Goal: Task Accomplishment & Management: Complete application form

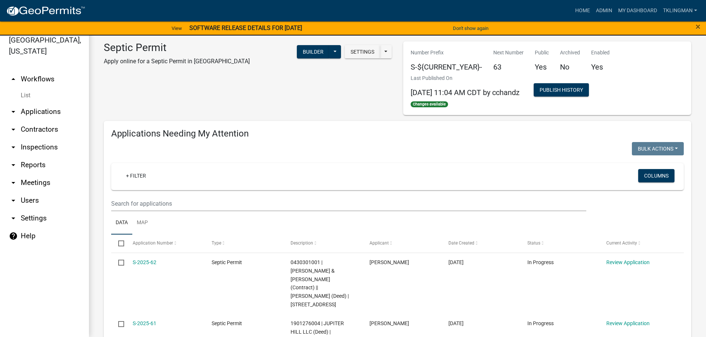
scroll to position [583, 0]
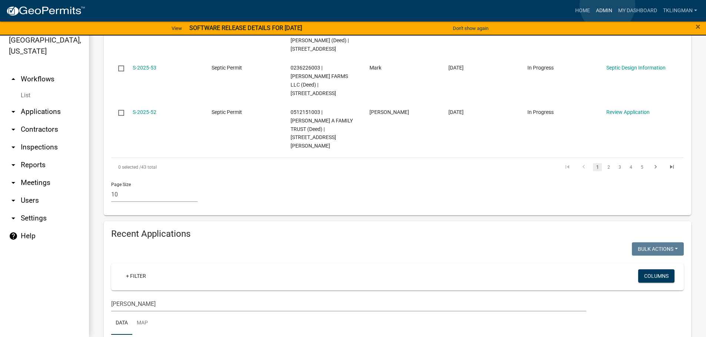
click at [607, 5] on link "Admin" at bounding box center [604, 11] width 22 height 14
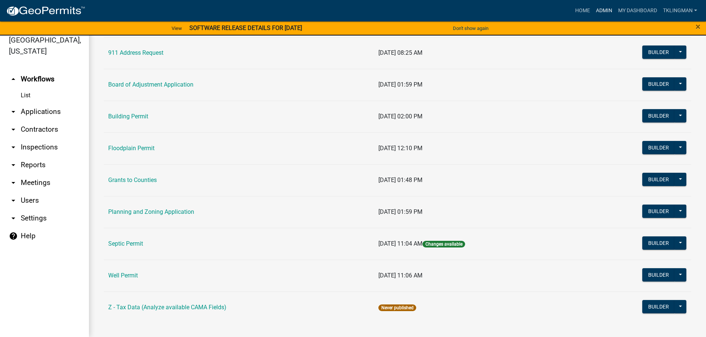
scroll to position [71, 0]
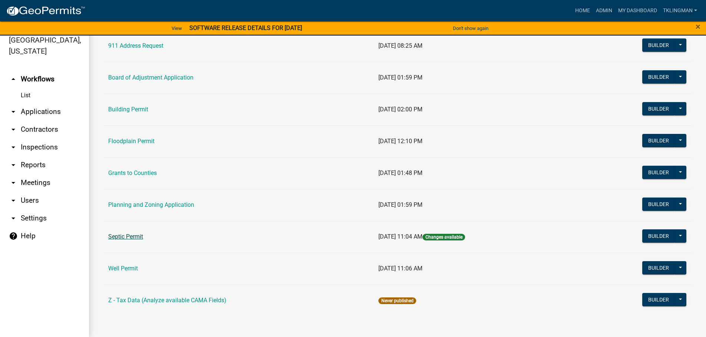
click at [135, 240] on link "Septic Permit" at bounding box center [125, 236] width 35 height 7
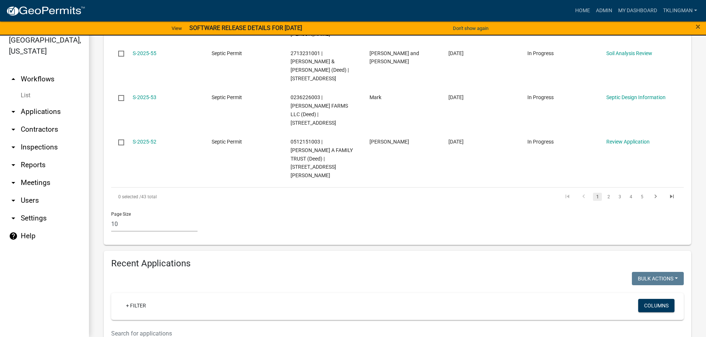
scroll to position [556, 0]
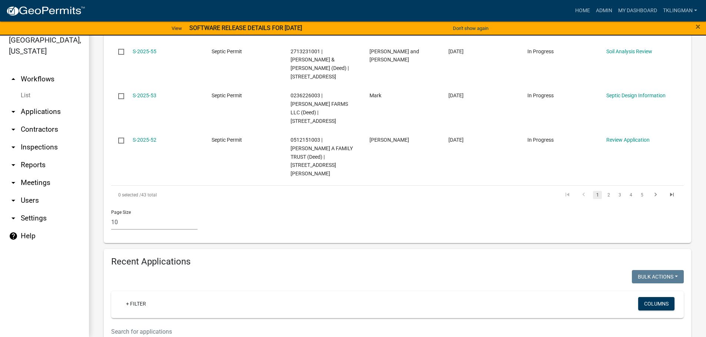
click at [156, 324] on input "text" at bounding box center [348, 331] width 475 height 15
type input "1"
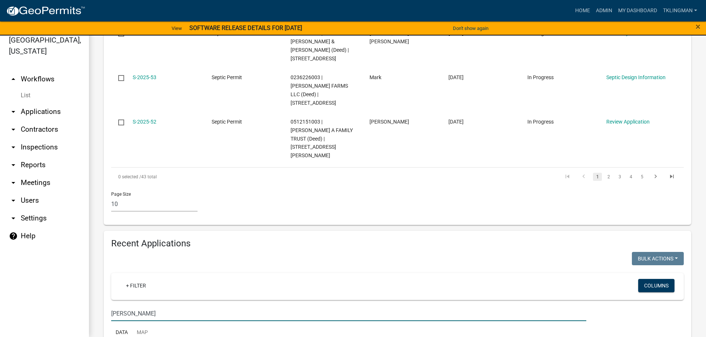
scroll to position [583, 0]
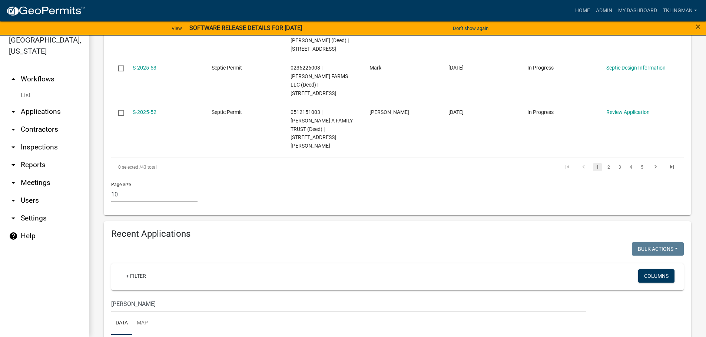
drag, startPoint x: 140, startPoint y: 227, endPoint x: 37, endPoint y: 228, distance: 102.6
click at [37, 228] on div "[GEOGRAPHIC_DATA], [US_STATE] arrow_drop_up Workflows List arrow_drop_down Appl…" at bounding box center [353, 182] width 706 height 311
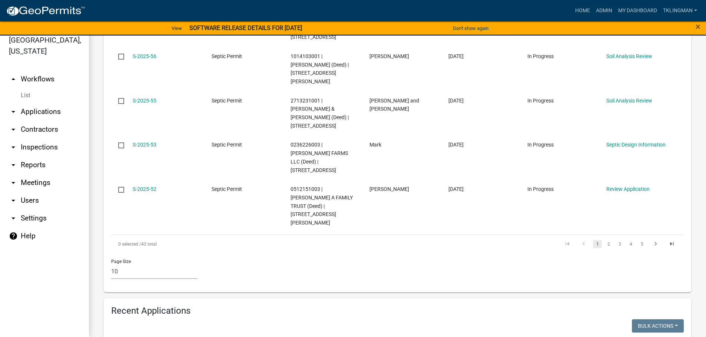
scroll to position [498, 0]
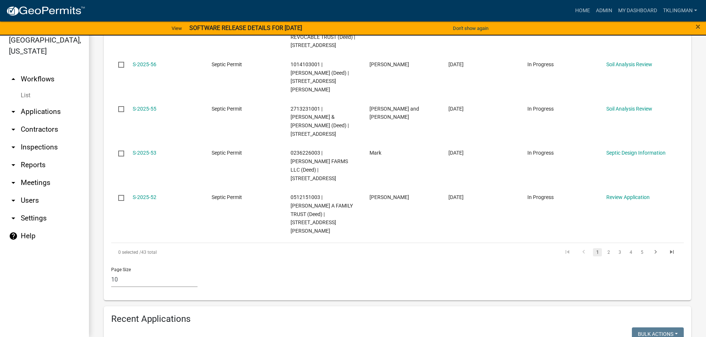
drag, startPoint x: 132, startPoint y: 313, endPoint x: 38, endPoint y: 312, distance: 94.1
click at [38, 312] on div "[GEOGRAPHIC_DATA], [US_STATE] arrow_drop_up Workflows List arrow_drop_down Appl…" at bounding box center [353, 182] width 706 height 311
type input "3499"
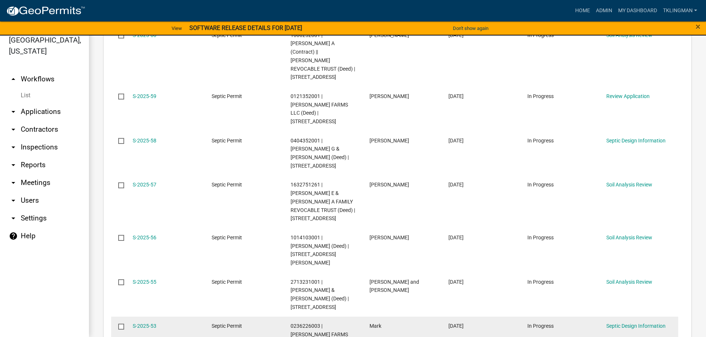
scroll to position [276, 0]
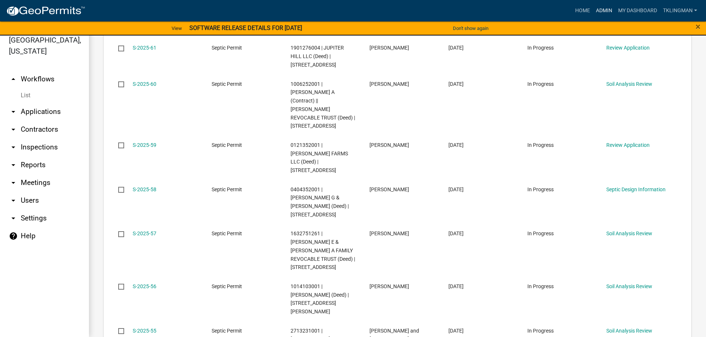
click at [609, 9] on link "Admin" at bounding box center [604, 11] width 22 height 14
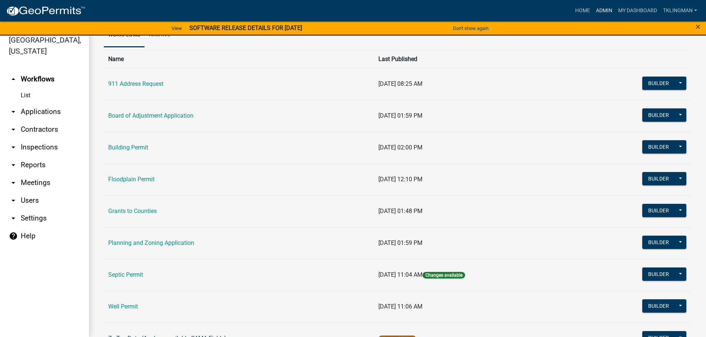
scroll to position [71, 0]
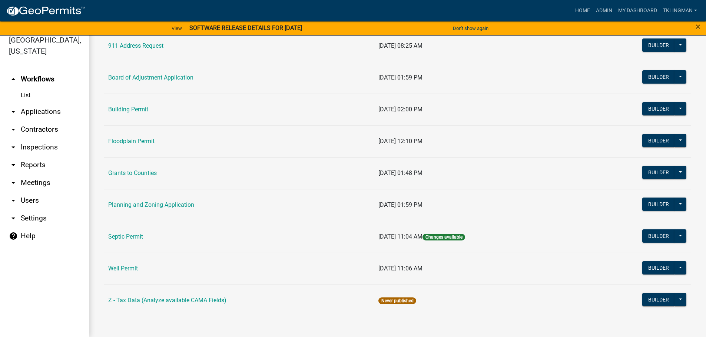
click at [127, 264] on td "Well Permit" at bounding box center [239, 269] width 270 height 32
click at [127, 268] on link "Well Permit" at bounding box center [123, 268] width 30 height 7
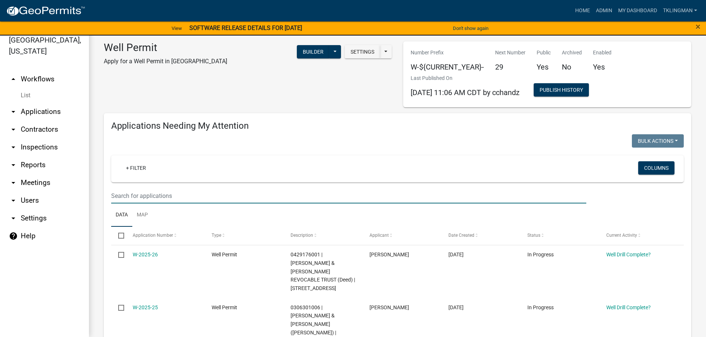
click at [177, 196] on input "text" at bounding box center [348, 196] width 475 height 15
type input "[PERSON_NAME]"
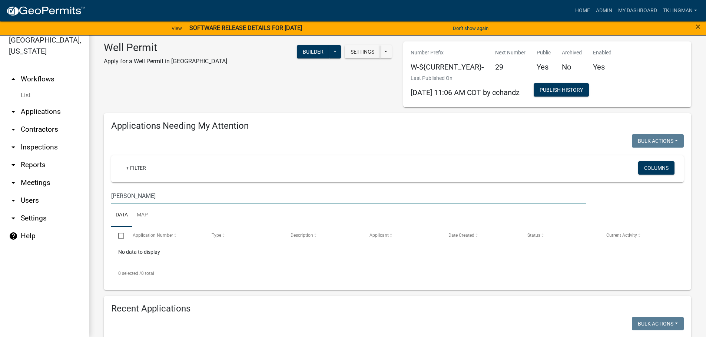
drag, startPoint x: 177, startPoint y: 196, endPoint x: 27, endPoint y: 186, distance: 150.7
click at [28, 187] on div "[GEOGRAPHIC_DATA], [US_STATE] arrow_drop_up Workflows List arrow_drop_down Appl…" at bounding box center [353, 182] width 706 height 311
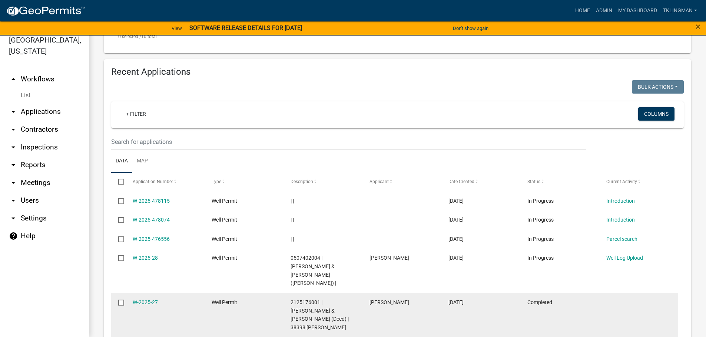
scroll to position [575, 0]
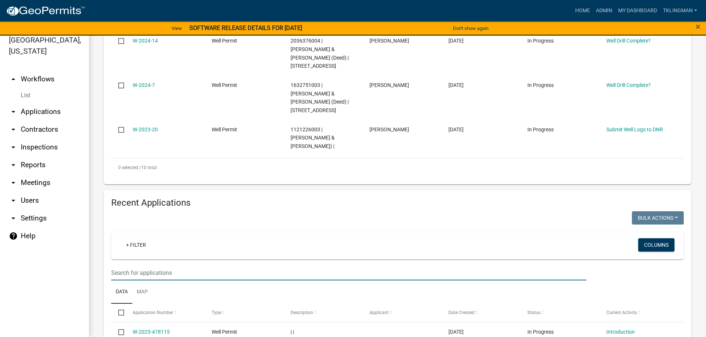
click at [150, 266] on input "text" at bounding box center [348, 273] width 475 height 15
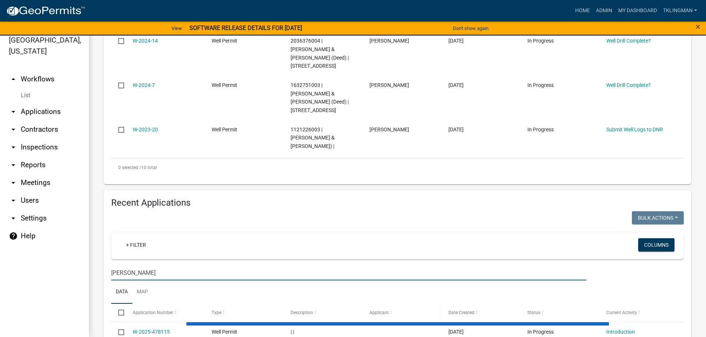
scroll to position [574, 0]
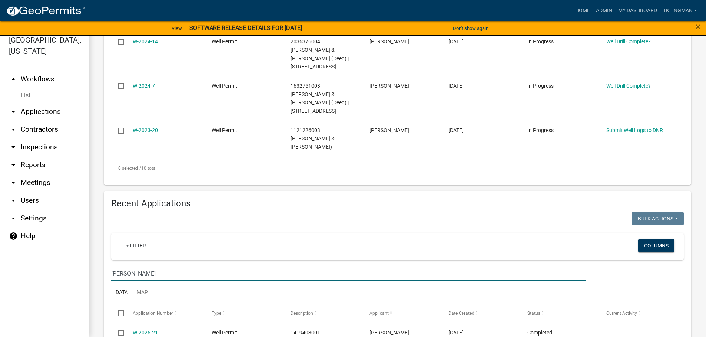
type input "[PERSON_NAME]"
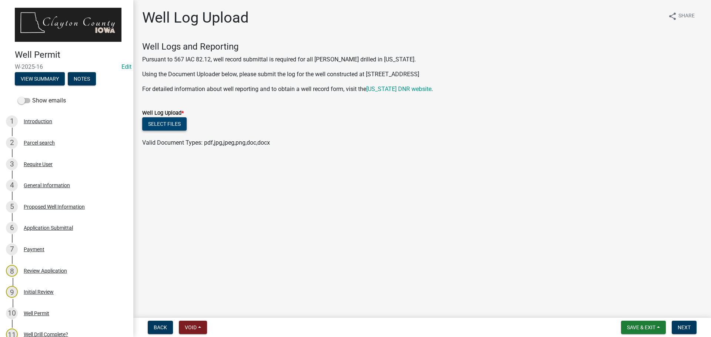
click at [171, 122] on button "Select files" at bounding box center [164, 123] width 44 height 13
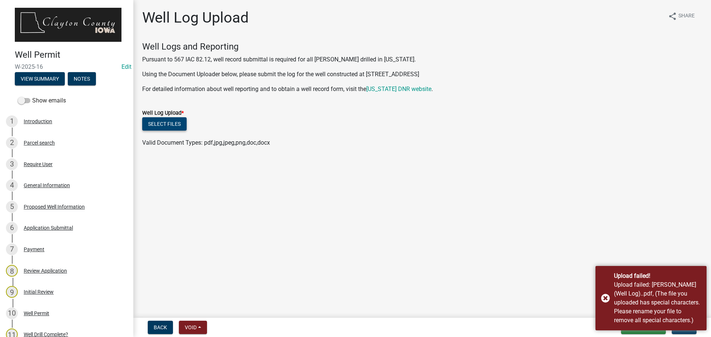
click at [183, 122] on button "Select files" at bounding box center [164, 123] width 44 height 13
click at [604, 298] on div "Upload failed! Upload failed: [PERSON_NAME] (Well Log)..pdf, (The file you uplo…" at bounding box center [651, 298] width 111 height 64
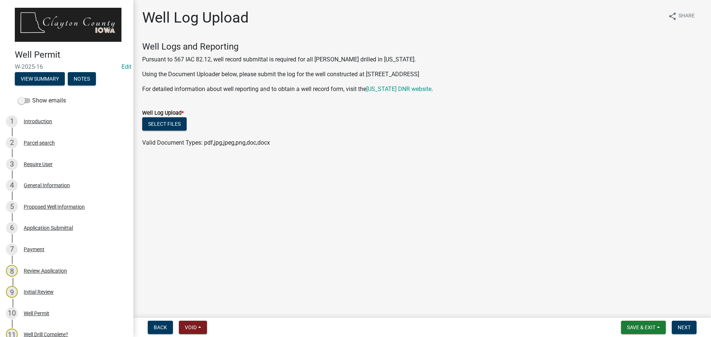
click at [211, 177] on main "Well Log Upload share Share Well Logs and Reporting Pursuant to 567 IAC 82.12, …" at bounding box center [422, 157] width 578 height 315
click at [174, 131] on div "Select files" at bounding box center [422, 124] width 560 height 15
click at [174, 123] on button "Select files" at bounding box center [164, 123] width 44 height 13
click at [176, 124] on button "Select files" at bounding box center [164, 123] width 44 height 13
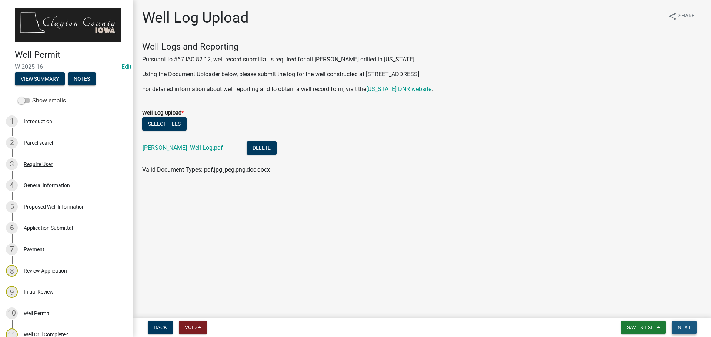
click at [682, 327] on span "Next" at bounding box center [684, 328] width 13 height 6
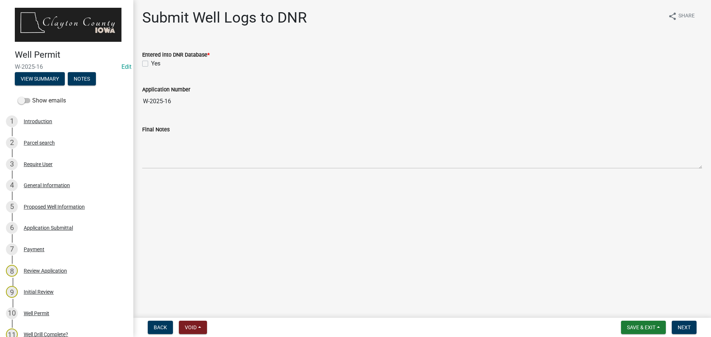
click at [151, 61] on label "Yes" at bounding box center [155, 63] width 9 height 9
click at [151, 61] on input "Yes" at bounding box center [153, 61] width 5 height 5
checkbox input "true"
click at [681, 325] on span "Next" at bounding box center [684, 328] width 13 height 6
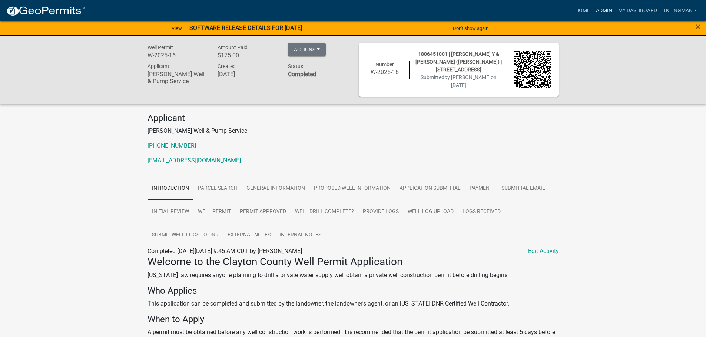
click at [605, 11] on link "Admin" at bounding box center [604, 11] width 22 height 14
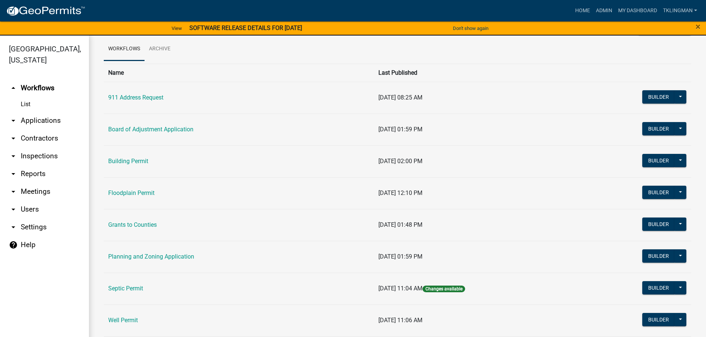
scroll to position [71, 0]
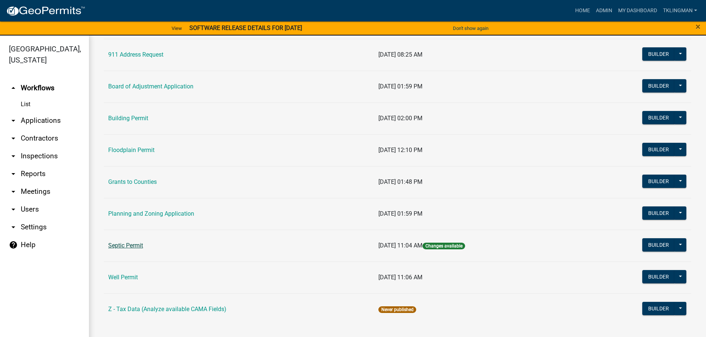
click at [133, 247] on link "Septic Permit" at bounding box center [125, 245] width 35 height 7
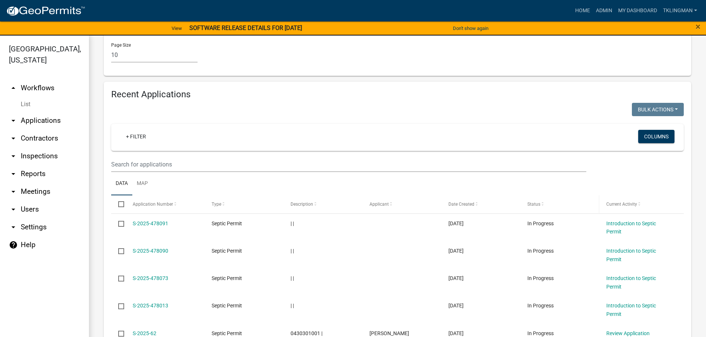
scroll to position [741, 0]
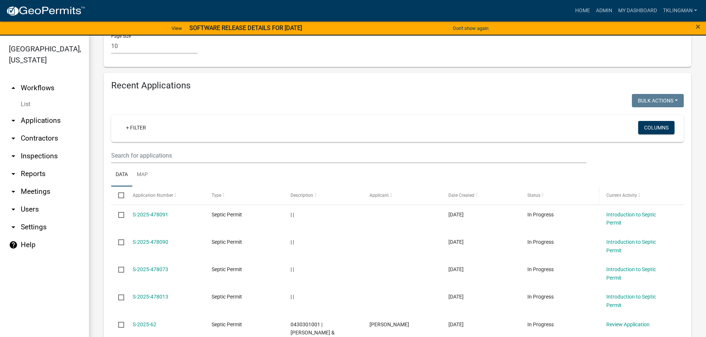
click at [535, 192] on div "Status" at bounding box center [559, 195] width 65 height 7
click at [538, 193] on span "Status" at bounding box center [533, 195] width 13 height 5
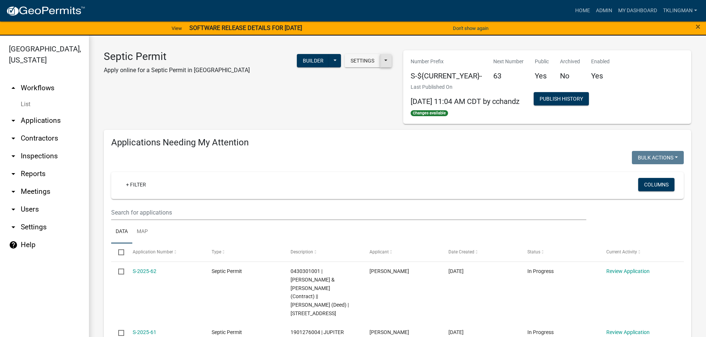
click at [381, 62] on button at bounding box center [386, 60] width 12 height 13
click at [360, 91] on div "Septic Permit Apply online for a Septic Permit in [GEOGRAPHIC_DATA] Settings St…" at bounding box center [247, 87] width 299 height 74
click at [360, 57] on button "Settings" at bounding box center [362, 60] width 36 height 13
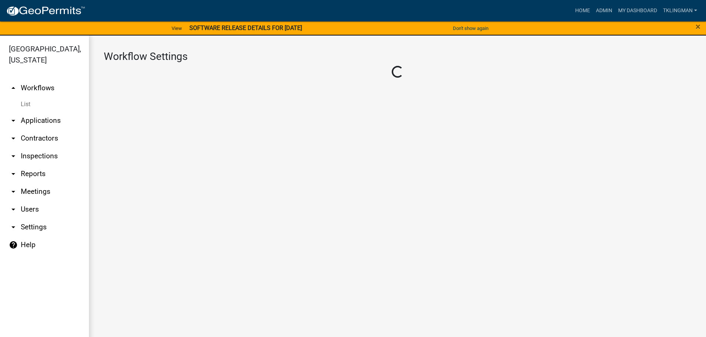
select select "1"
select select "adc093b3-95c1-4372-aa79-c705beae26eb"
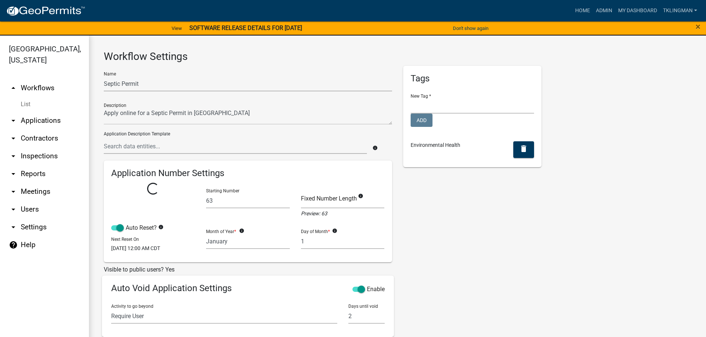
select select
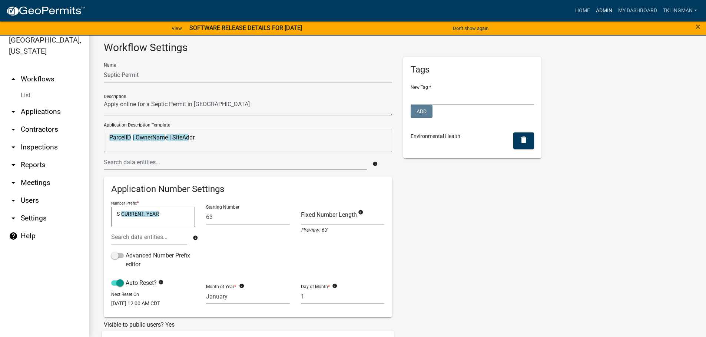
click at [606, 14] on link "Admin" at bounding box center [604, 11] width 22 height 14
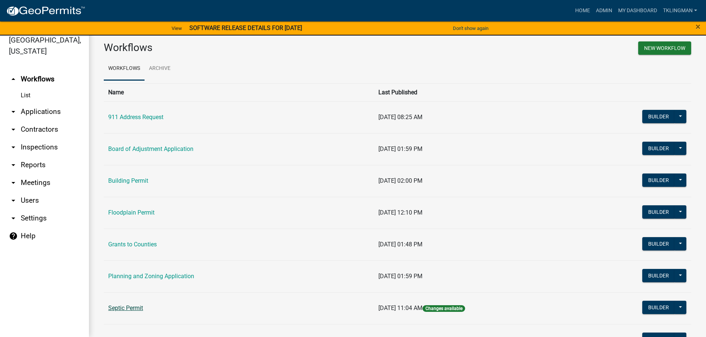
click at [126, 306] on link "Septic Permit" at bounding box center [125, 308] width 35 height 7
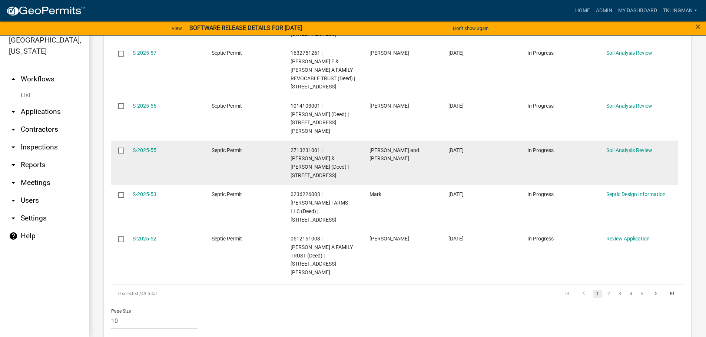
scroll to position [667, 0]
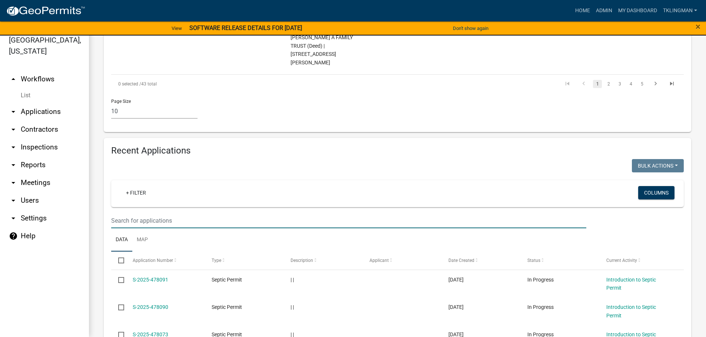
click at [157, 213] on input "text" at bounding box center [348, 220] width 475 height 15
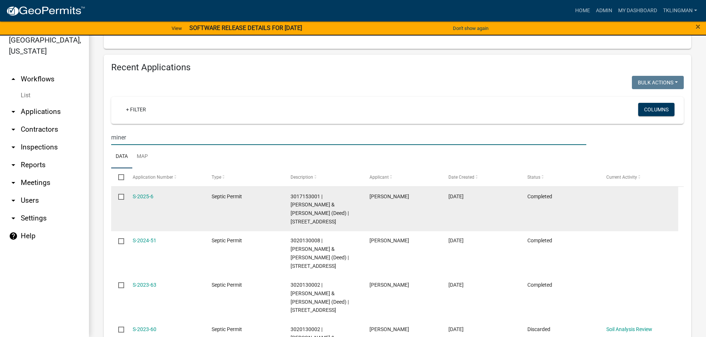
scroll to position [755, 0]
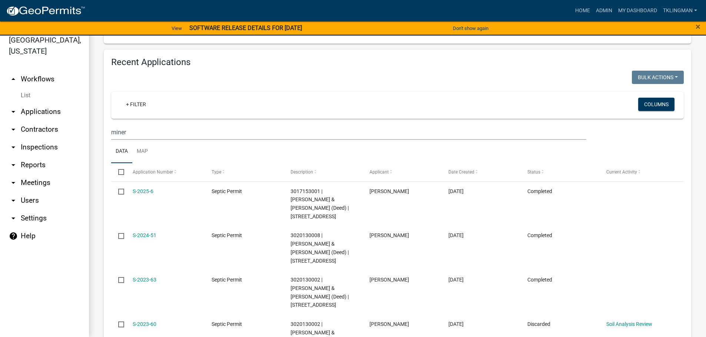
click at [128, 296] on datatable-body "S-2025-6 Septic Permit 3017153001 | [PERSON_NAME] & [PERSON_NAME] (Deed) | 1303…" at bounding box center [397, 294] width 572 height 224
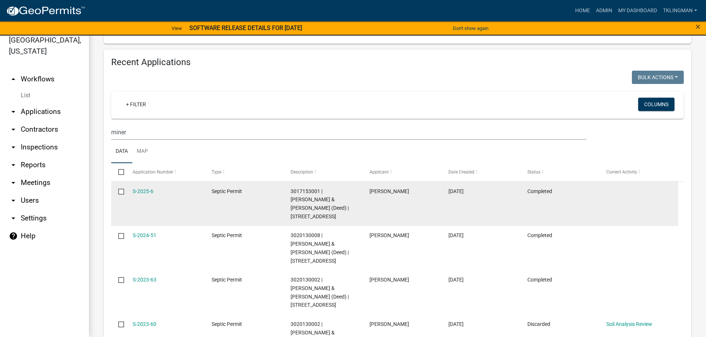
scroll to position [718, 0]
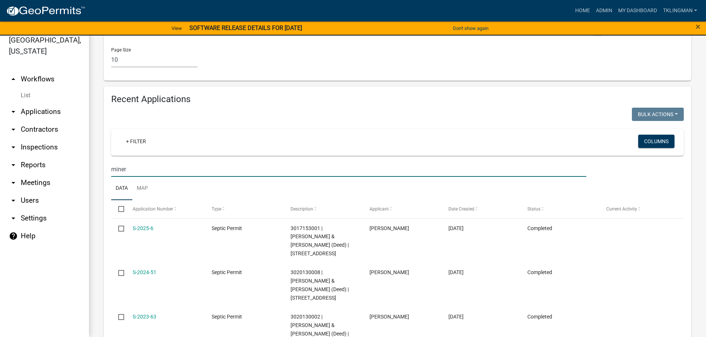
drag, startPoint x: 152, startPoint y: 93, endPoint x: -40, endPoint y: 104, distance: 192.2
click at [0, 104] on html "Internet Explorer does NOT work with GeoPermits. Get a new browser for more sec…" at bounding box center [353, 159] width 706 height 337
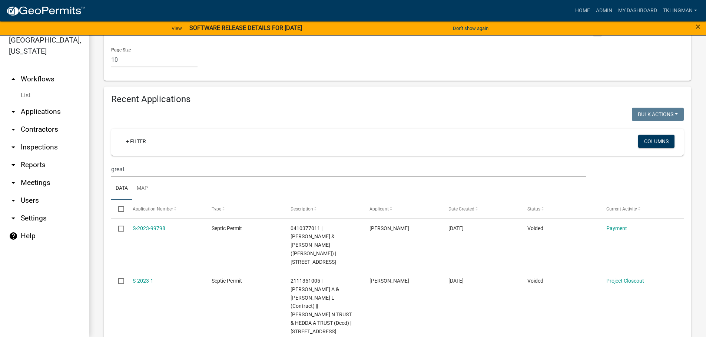
drag, startPoint x: 107, startPoint y: 93, endPoint x: 39, endPoint y: 99, distance: 68.0
click at [39, 99] on div "[GEOGRAPHIC_DATA], [US_STATE] arrow_drop_up Workflows List arrow_drop_down Appl…" at bounding box center [353, 182] width 706 height 311
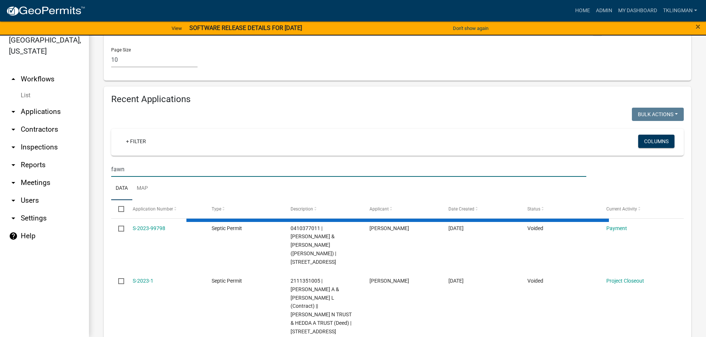
scroll to position [631, 0]
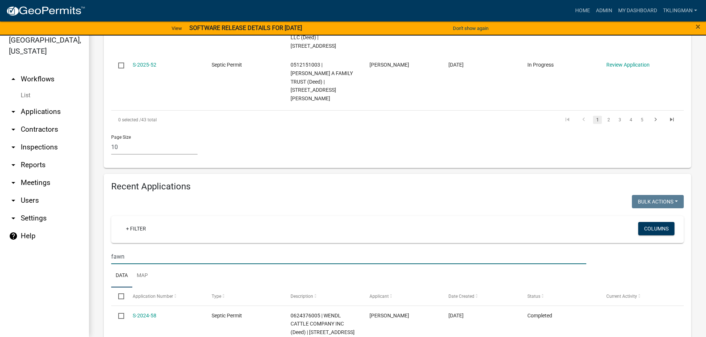
type input "fawn"
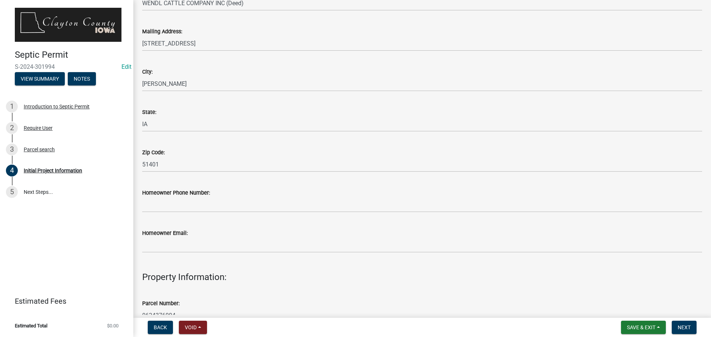
scroll to position [444, 0]
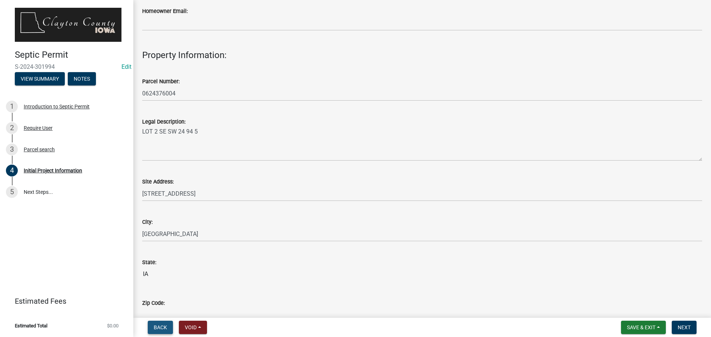
click at [161, 330] on span "Back" at bounding box center [160, 328] width 13 height 6
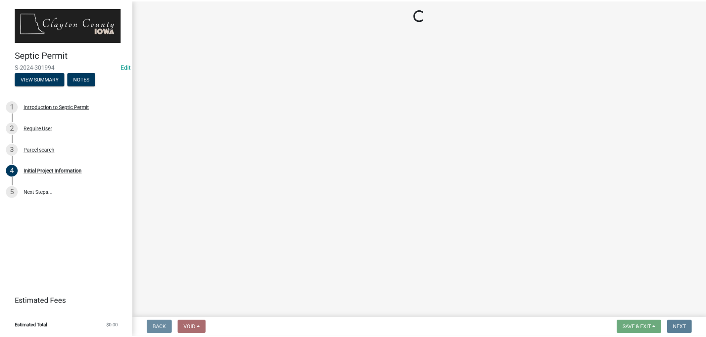
scroll to position [0, 0]
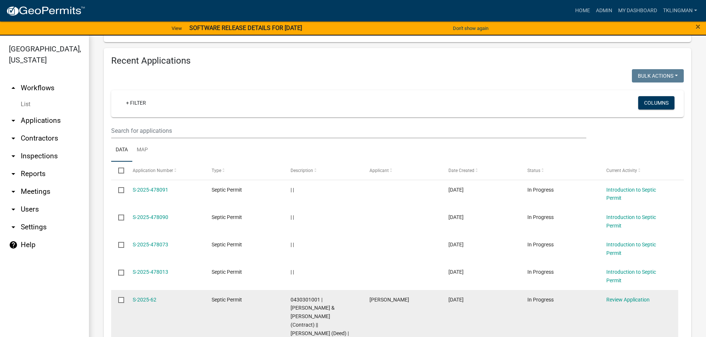
scroll to position [667, 0]
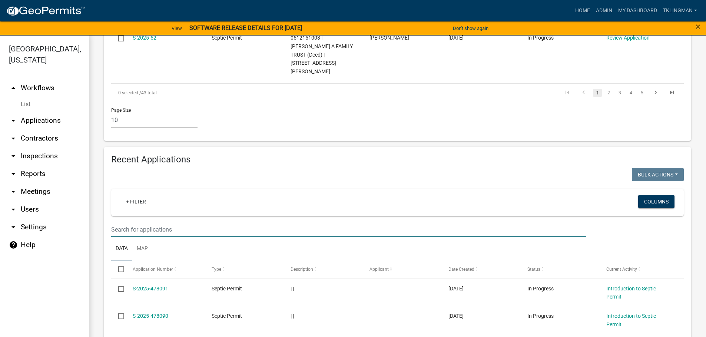
click at [182, 222] on input "text" at bounding box center [348, 229] width 475 height 15
type input "fawn"
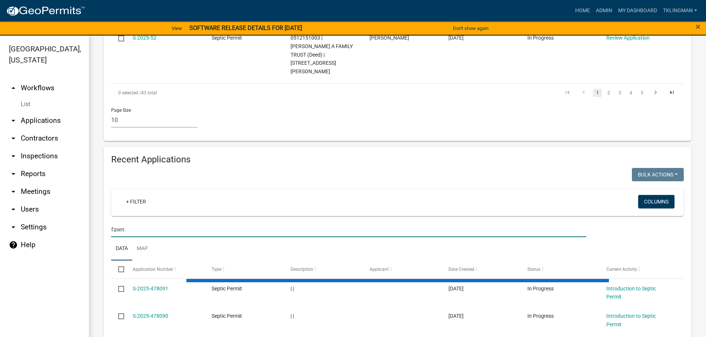
scroll to position [631, 0]
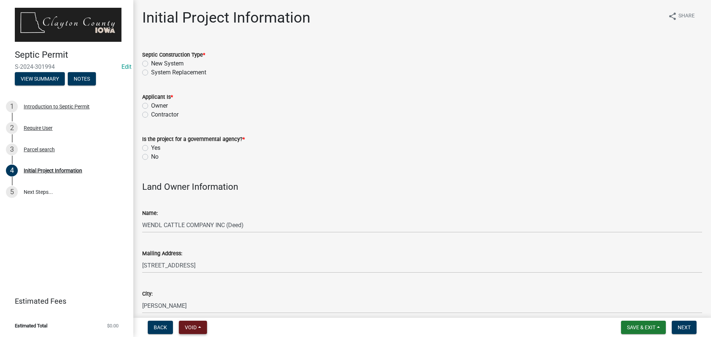
click at [203, 325] on button "Void" at bounding box center [193, 327] width 28 height 13
click at [198, 310] on button "Void" at bounding box center [208, 309] width 59 height 18
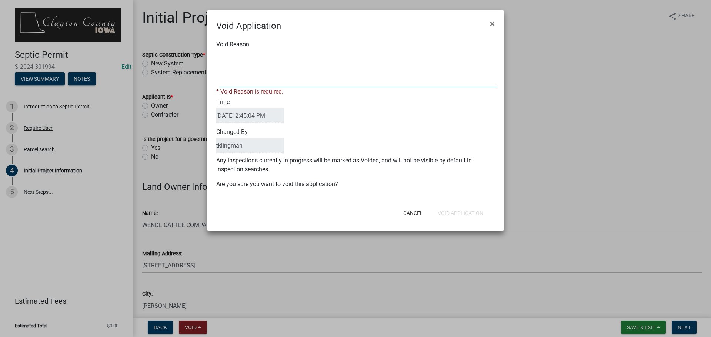
click at [277, 82] on textarea "Void Reason" at bounding box center [358, 68] width 279 height 37
type textarea "2"
type textarea "TWO PERMITS - SAME PROPERTY"
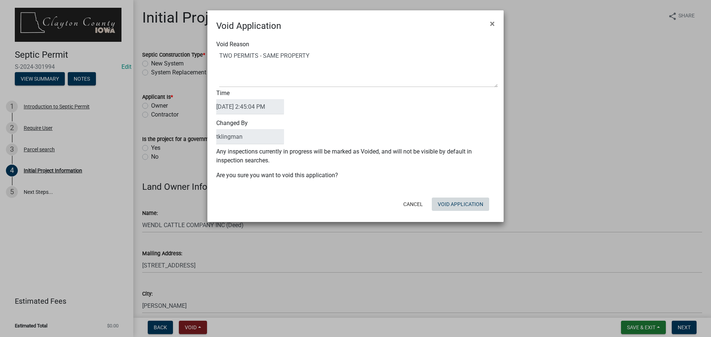
click at [443, 214] on form "Void Application × Void Reason Time [DATE] 2:45:04 PM Changed By tklingman Any …" at bounding box center [355, 112] width 296 height 205
click at [447, 205] on button "Void Application" at bounding box center [460, 204] width 57 height 13
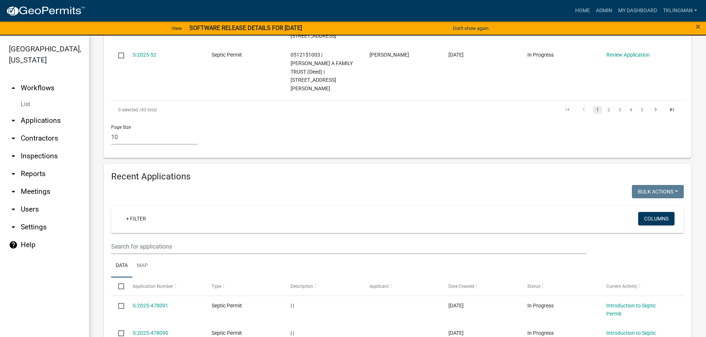
scroll to position [741, 0]
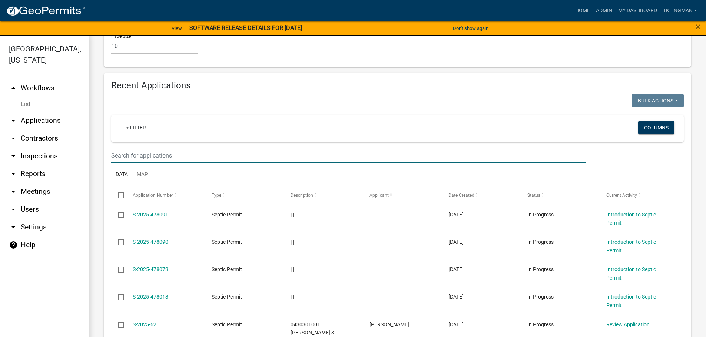
click at [154, 148] on input "text" at bounding box center [348, 155] width 475 height 15
type input "289"
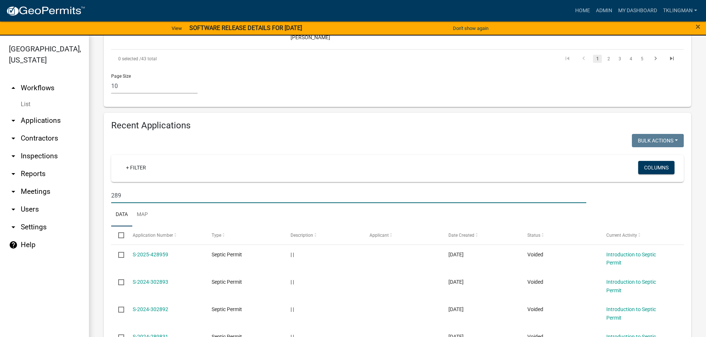
scroll to position [676, 0]
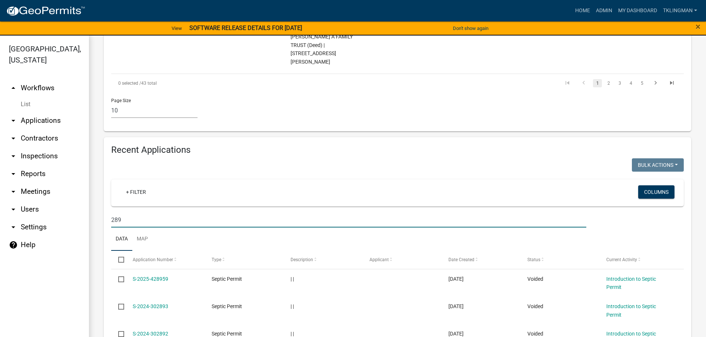
drag, startPoint x: 139, startPoint y: 143, endPoint x: 16, endPoint y: 131, distance: 123.5
click at [18, 132] on div "[GEOGRAPHIC_DATA], [US_STATE] arrow_drop_up Workflows List arrow_drop_down Appl…" at bounding box center [353, 191] width 706 height 311
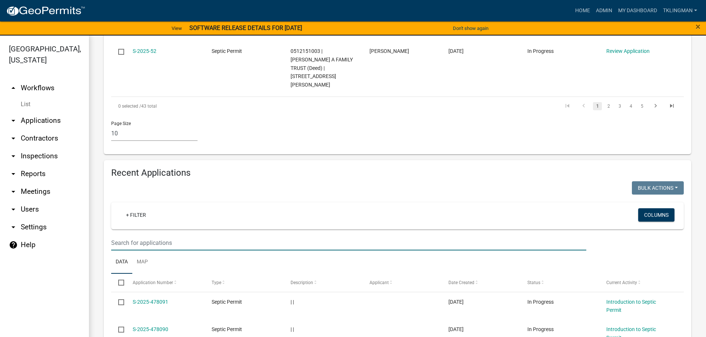
scroll to position [431, 0]
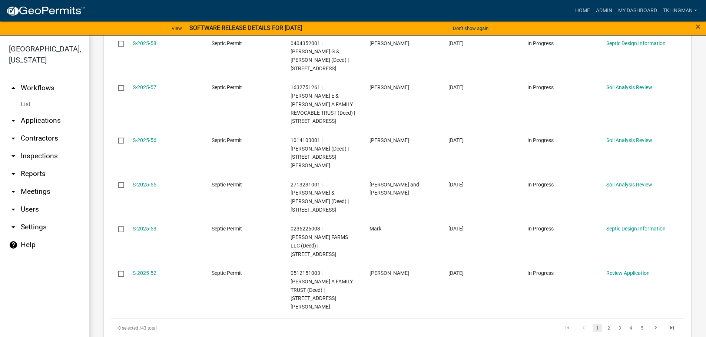
click at [31, 219] on link "arrow_drop_down Settings" at bounding box center [44, 228] width 89 height 18
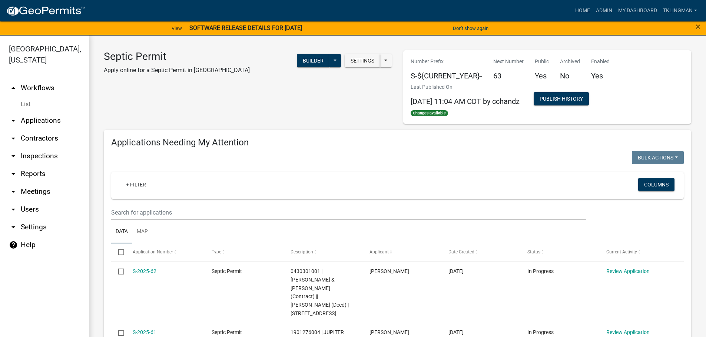
select select "fa617751-a38a-46eb-8a9a-e44f4c329f7f"
select select "IA"
select select "Central Standard Time"
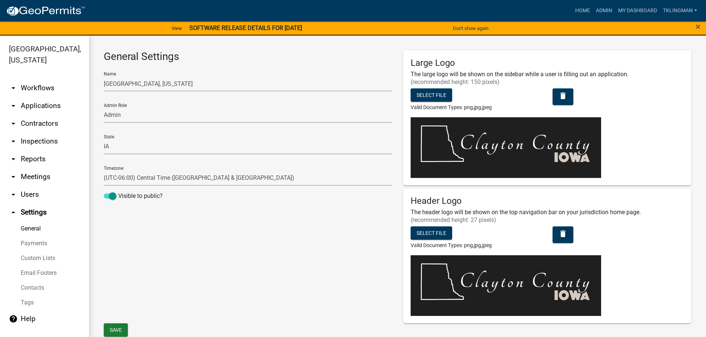
click at [35, 97] on link "arrow_drop_down Applications" at bounding box center [44, 106] width 89 height 18
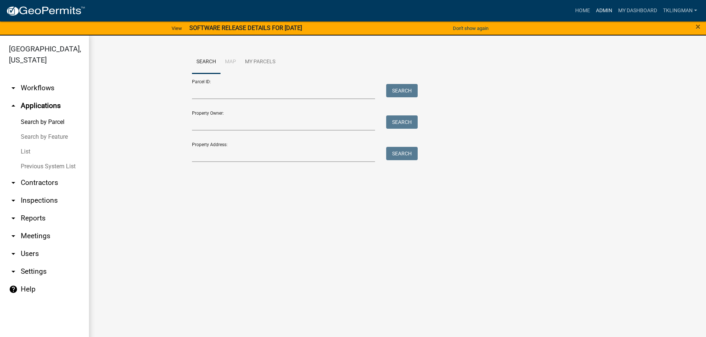
click at [601, 10] on link "Admin" at bounding box center [604, 11] width 22 height 14
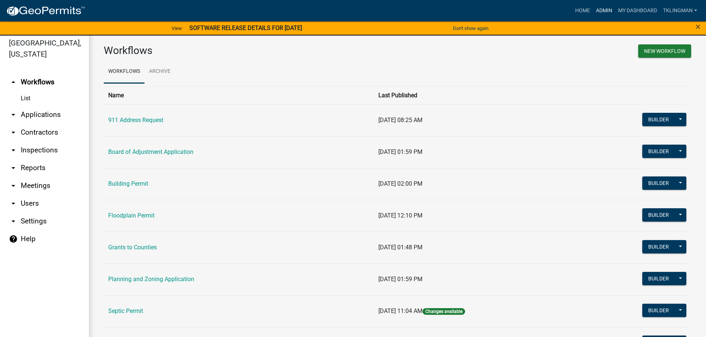
scroll to position [9, 0]
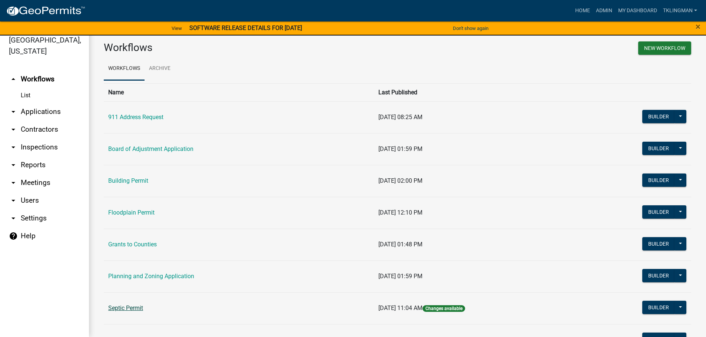
click at [119, 308] on link "Septic Permit" at bounding box center [125, 308] width 35 height 7
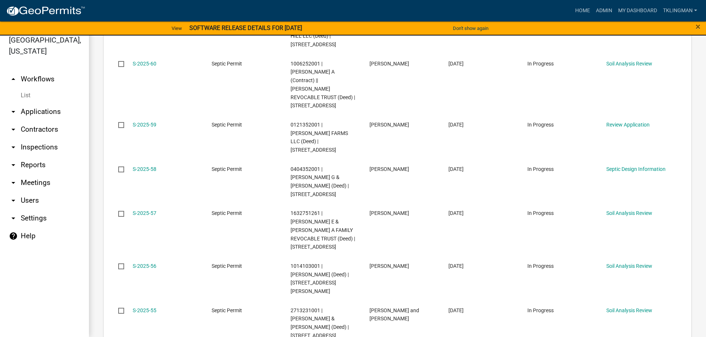
scroll to position [593, 0]
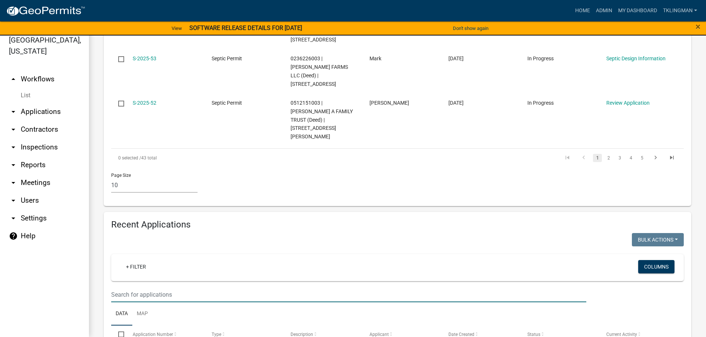
click at [136, 287] on input "text" at bounding box center [348, 294] width 475 height 15
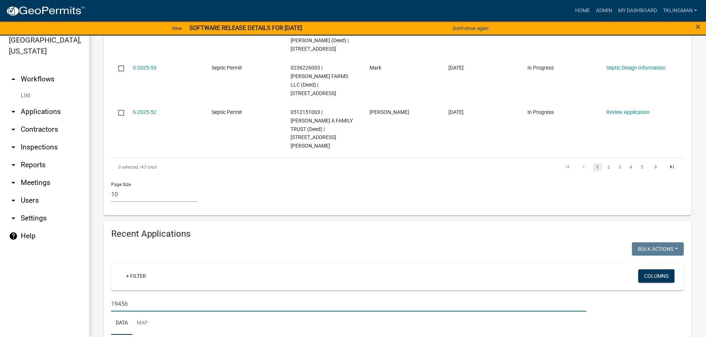
drag, startPoint x: 67, startPoint y: 230, endPoint x: 28, endPoint y: 232, distance: 38.9
click at [30, 233] on div "[GEOGRAPHIC_DATA], [US_STATE] arrow_drop_up Workflows List arrow_drop_down Appl…" at bounding box center [353, 182] width 706 height 311
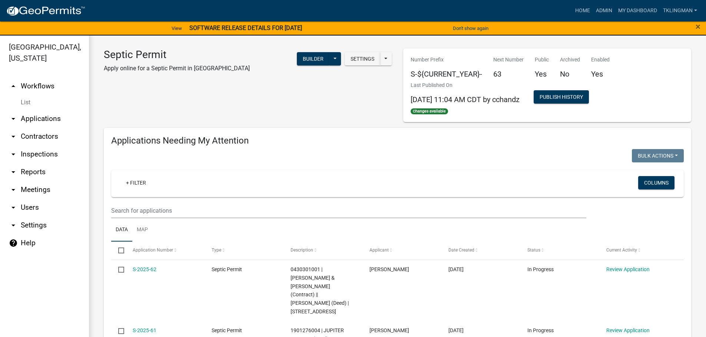
scroll to position [0, 0]
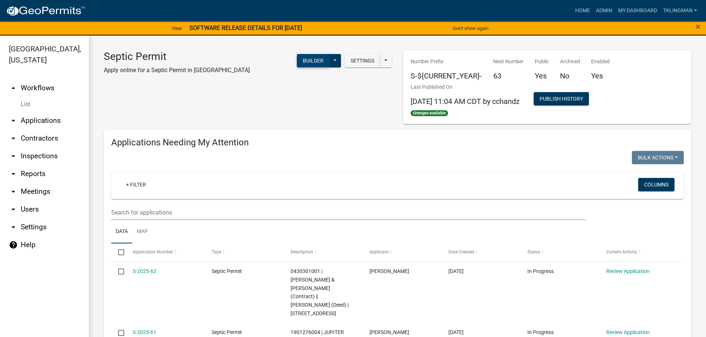
type input "KING"
click at [312, 63] on button "Builder" at bounding box center [313, 60] width 33 height 13
select select
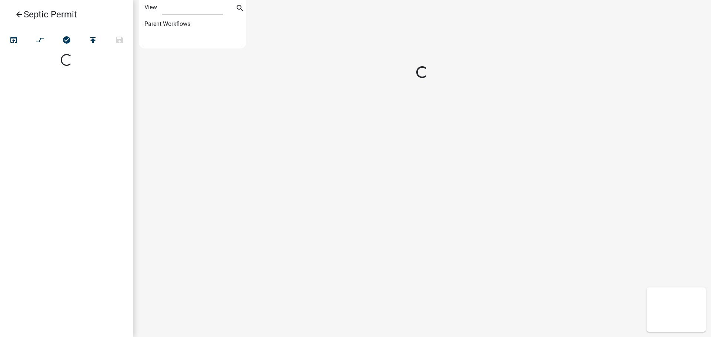
select select "1"
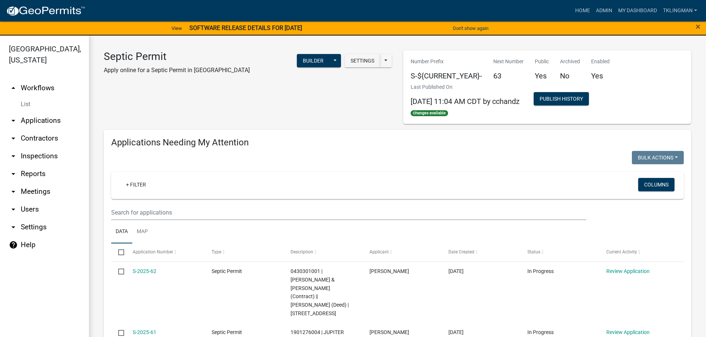
click at [27, 236] on link "help Help" at bounding box center [44, 245] width 89 height 18
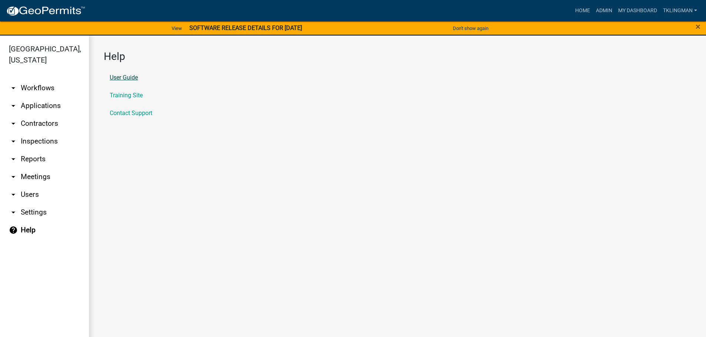
click at [131, 79] on link "User Guide" at bounding box center [124, 78] width 28 height 6
click at [600, 12] on link "Admin" at bounding box center [604, 11] width 22 height 14
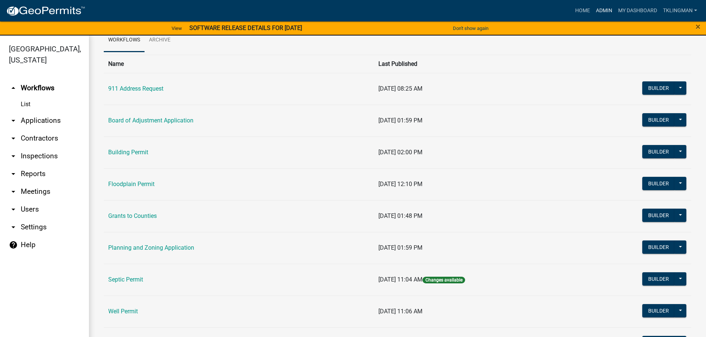
scroll to position [71, 0]
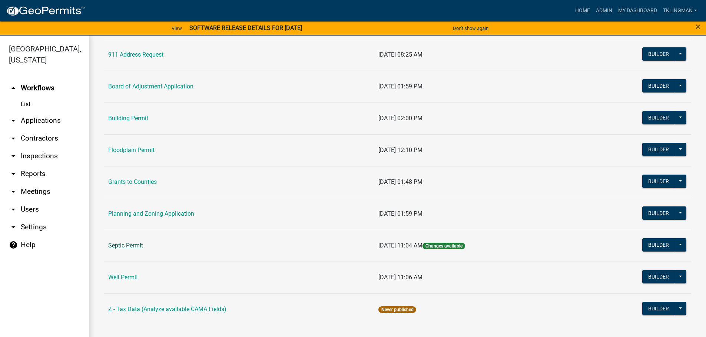
click at [138, 247] on link "Septic Permit" at bounding box center [125, 245] width 35 height 7
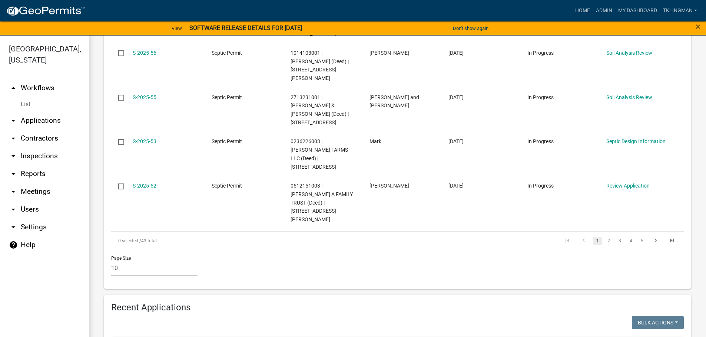
scroll to position [556, 0]
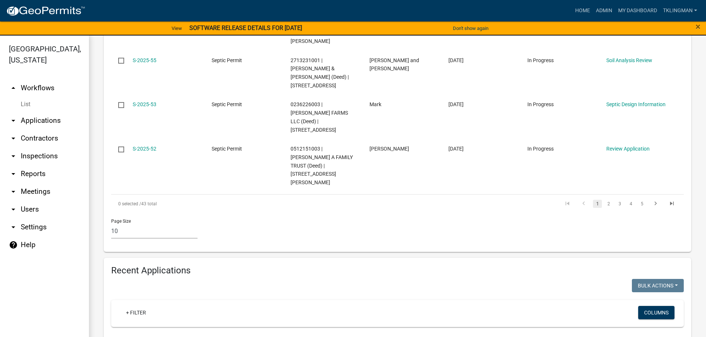
click at [173, 333] on input "text" at bounding box center [348, 340] width 475 height 15
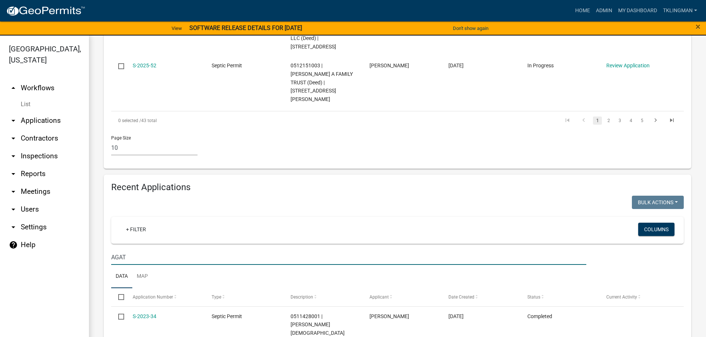
scroll to position [9, 0]
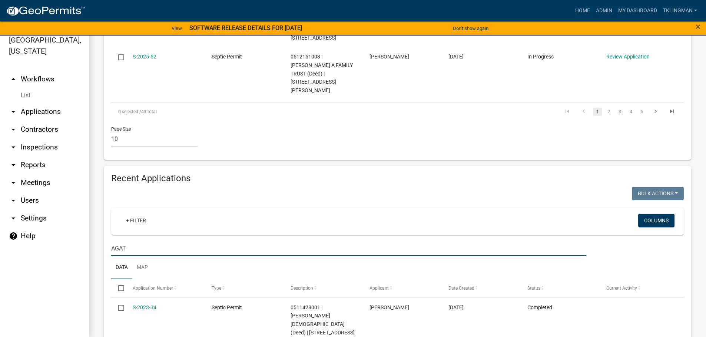
drag, startPoint x: 146, startPoint y: 167, endPoint x: 43, endPoint y: 180, distance: 103.8
click at [43, 180] on div "[GEOGRAPHIC_DATA], [US_STATE] arrow_drop_up Workflows List arrow_drop_down Appl…" at bounding box center [353, 182] width 706 height 311
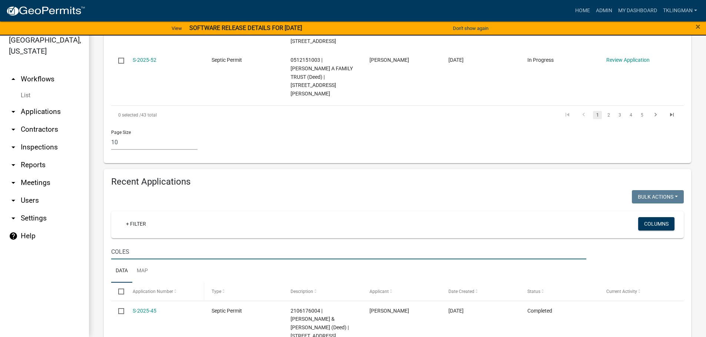
scroll to position [639, 0]
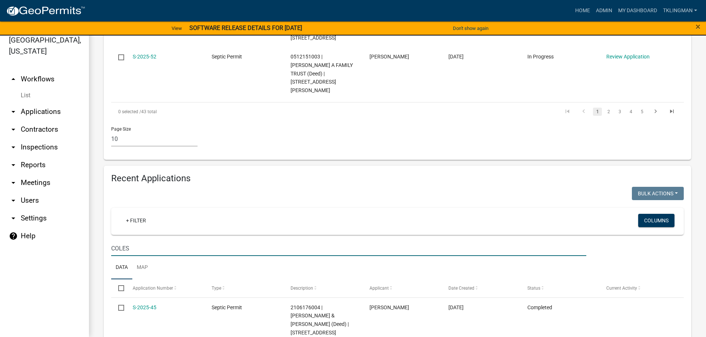
drag, startPoint x: 100, startPoint y: 173, endPoint x: 56, endPoint y: 174, distance: 43.7
click at [56, 174] on div "[GEOGRAPHIC_DATA], [US_STATE] arrow_drop_up Workflows List arrow_drop_down Appl…" at bounding box center [353, 182] width 706 height 311
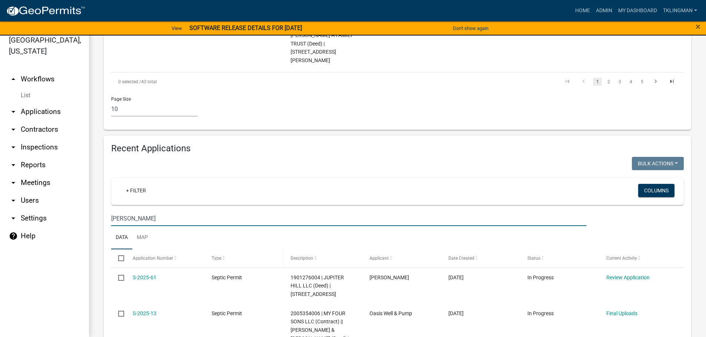
scroll to position [682, 0]
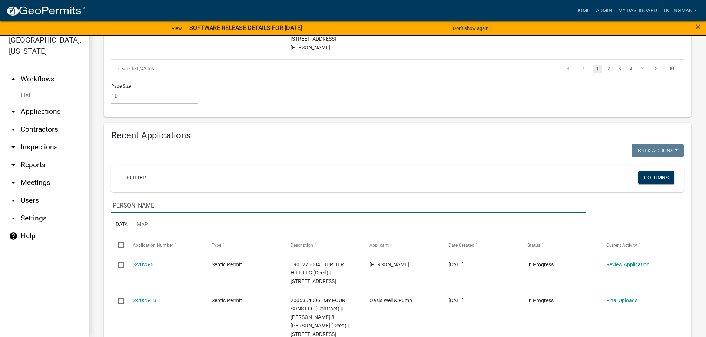
drag, startPoint x: 152, startPoint y: 131, endPoint x: -3, endPoint y: 144, distance: 155.4
click at [0, 144] on html "Internet Explorer does NOT work with GeoPermits. Get a new browser for more sec…" at bounding box center [353, 159] width 706 height 337
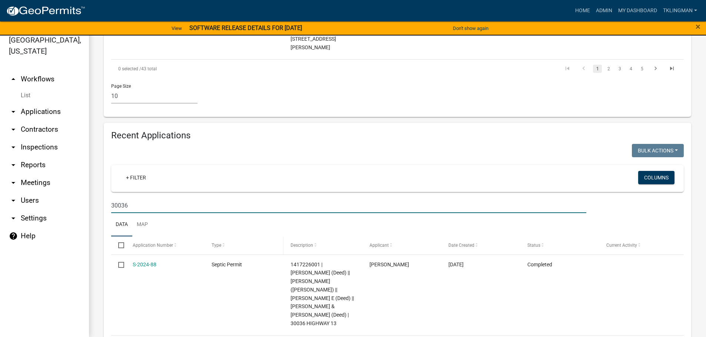
scroll to position [645, 0]
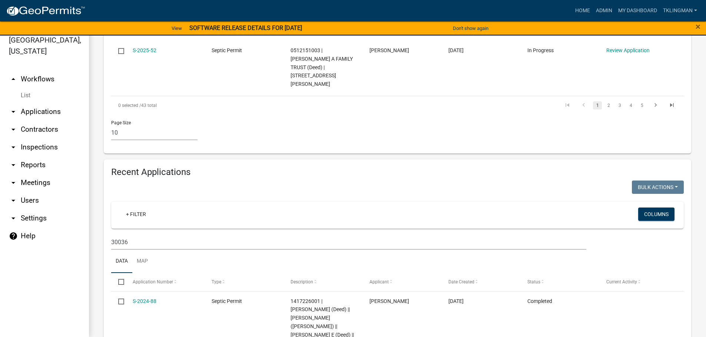
click at [584, 167] on h4 "Recent Applications" at bounding box center [397, 172] width 572 height 11
drag, startPoint x: 154, startPoint y: 173, endPoint x: 64, endPoint y: 173, distance: 90.0
click at [64, 173] on div "[GEOGRAPHIC_DATA], [US_STATE] arrow_drop_up Workflows List arrow_drop_down Appl…" at bounding box center [353, 182] width 706 height 311
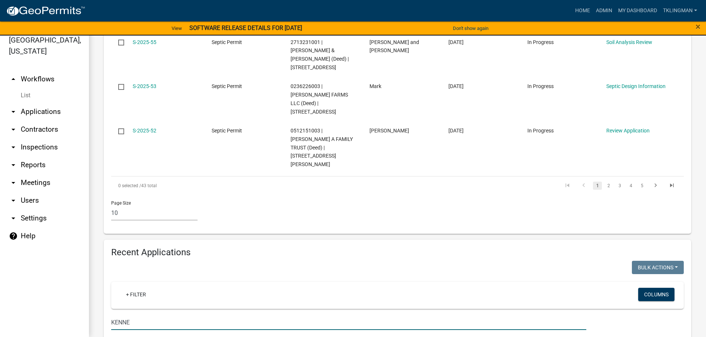
scroll to position [583, 0]
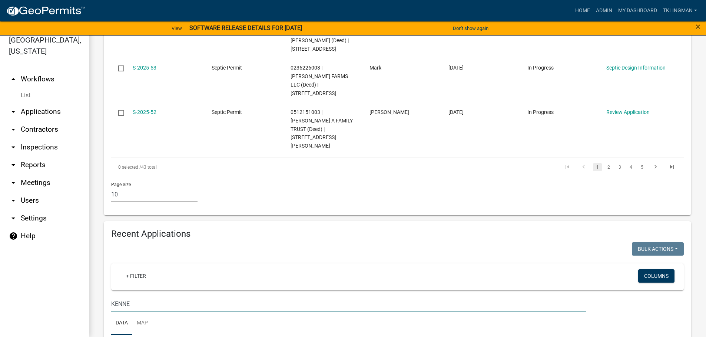
drag, startPoint x: 136, startPoint y: 229, endPoint x: 40, endPoint y: 204, distance: 99.7
click at [44, 209] on div "[GEOGRAPHIC_DATA], [US_STATE] arrow_drop_up Workflows List arrow_drop_down Appl…" at bounding box center [353, 182] width 706 height 311
drag, startPoint x: 133, startPoint y: 227, endPoint x: 30, endPoint y: 209, distance: 105.3
click at [47, 215] on div "[GEOGRAPHIC_DATA], [US_STATE] arrow_drop_up Workflows List arrow_drop_down Appl…" at bounding box center [353, 182] width 706 height 311
type input "WINCH"
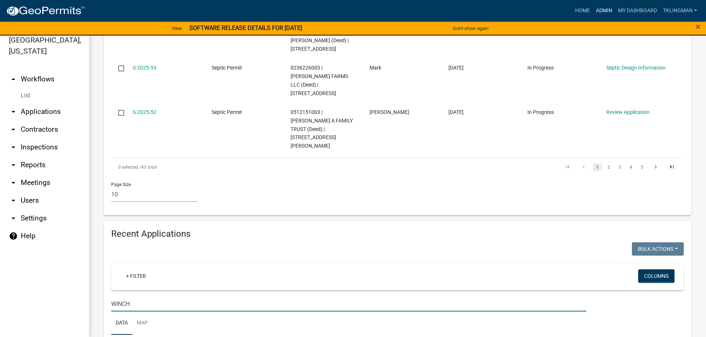
click at [603, 10] on link "Admin" at bounding box center [604, 11] width 22 height 14
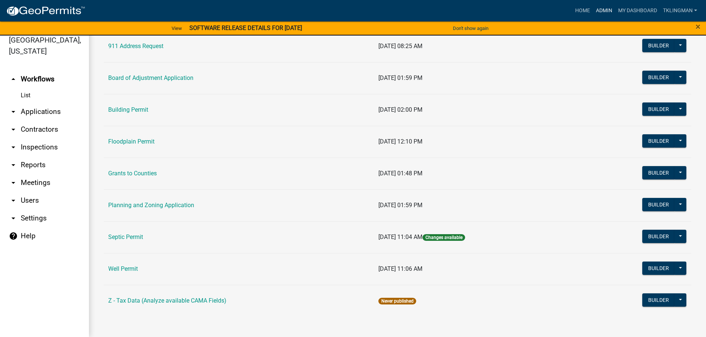
scroll to position [71, 0]
click at [120, 268] on link "Well Permit" at bounding box center [123, 268] width 30 height 7
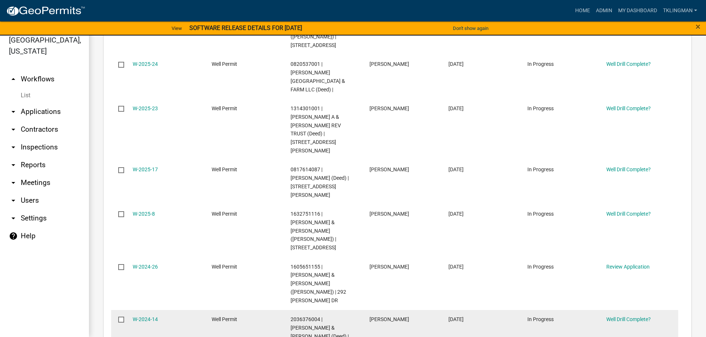
scroll to position [518, 0]
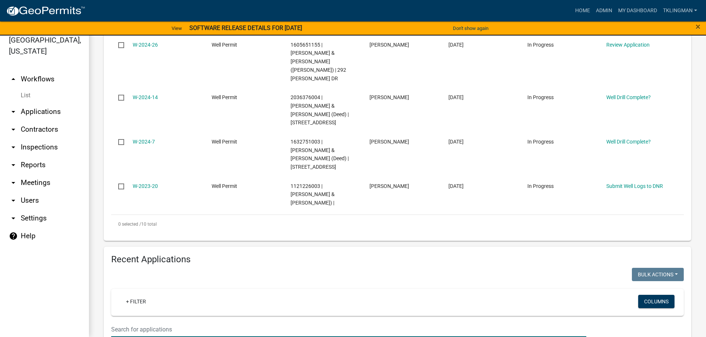
click at [146, 322] on input "text" at bounding box center [348, 329] width 475 height 15
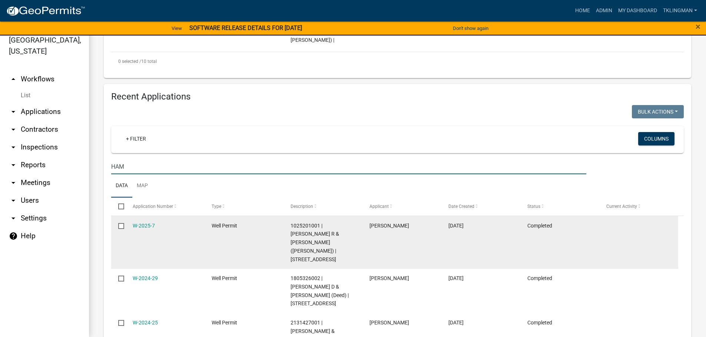
scroll to position [682, 0]
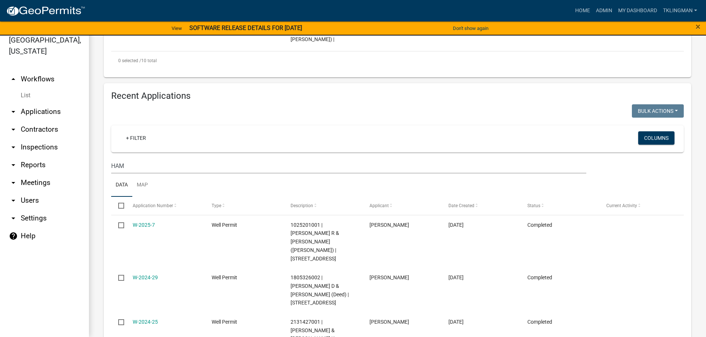
click at [103, 276] on div "Recent Applications Bulk Actions Void Expire Lock Withdraw + Filter Columns HAM…" at bounding box center [397, 299] width 598 height 433
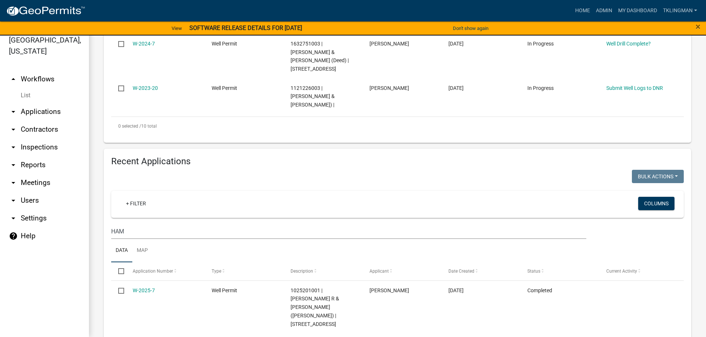
scroll to position [608, 0]
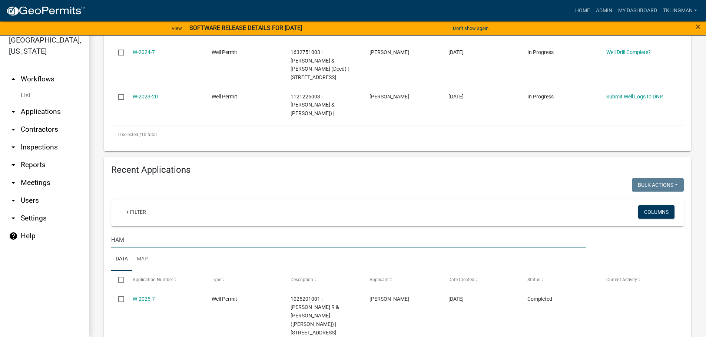
drag, startPoint x: 140, startPoint y: 121, endPoint x: 44, endPoint y: 122, distance: 96.3
click at [44, 122] on div "[GEOGRAPHIC_DATA], [US_STATE] arrow_drop_up Workflows List arrow_drop_down Appl…" at bounding box center [353, 182] width 706 height 311
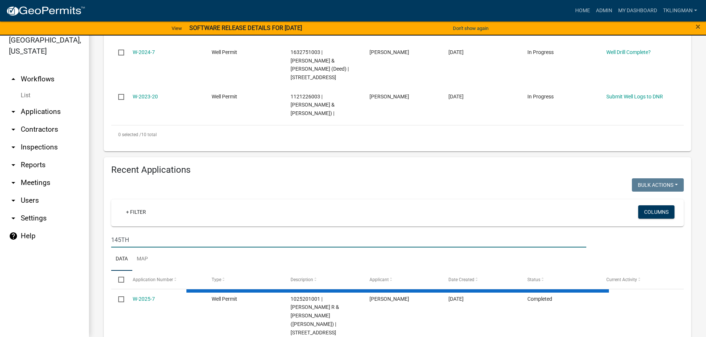
scroll to position [502, 0]
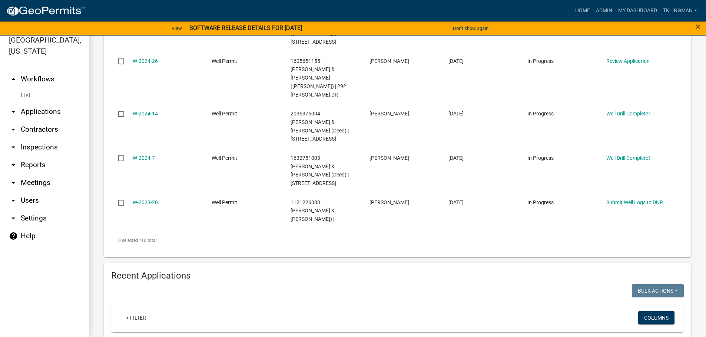
drag, startPoint x: 133, startPoint y: 230, endPoint x: 28, endPoint y: 223, distance: 105.5
click at [30, 223] on div "[GEOGRAPHIC_DATA], [US_STATE] arrow_drop_up Workflows List arrow_drop_down Appl…" at bounding box center [353, 182] width 706 height 311
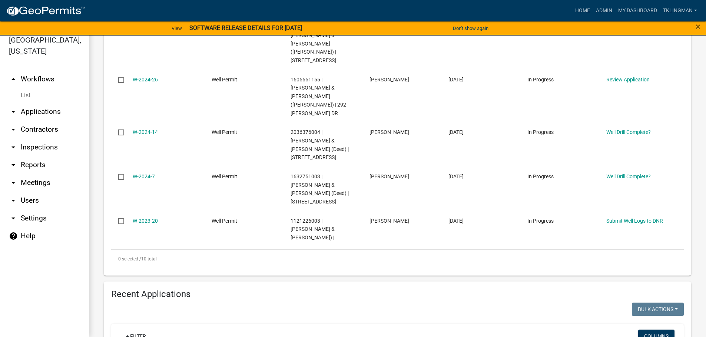
scroll to position [566, 0]
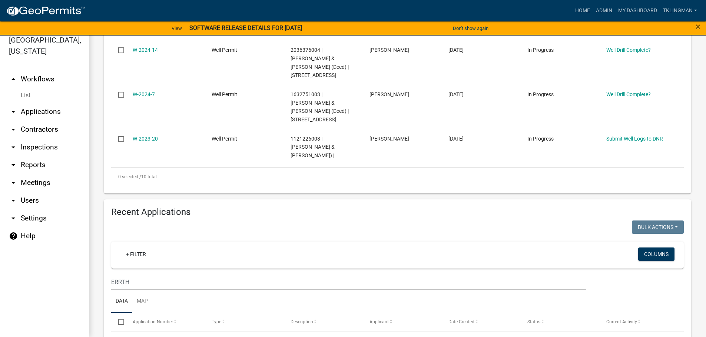
click at [88, 271] on ul "arrow_drop_up Workflows List arrow_drop_down Applications Search by Parcel Sear…" at bounding box center [44, 200] width 89 height 273
drag, startPoint x: 107, startPoint y: 161, endPoint x: 42, endPoint y: 167, distance: 65.8
click at [42, 167] on div "[GEOGRAPHIC_DATA], [US_STATE] arrow_drop_up Workflows List arrow_drop_down Appl…" at bounding box center [353, 182] width 706 height 311
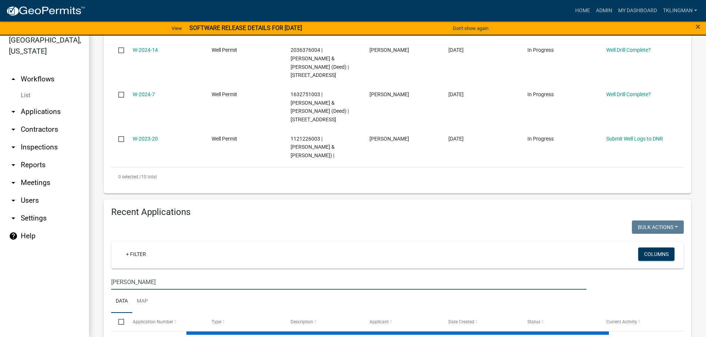
scroll to position [513, 0]
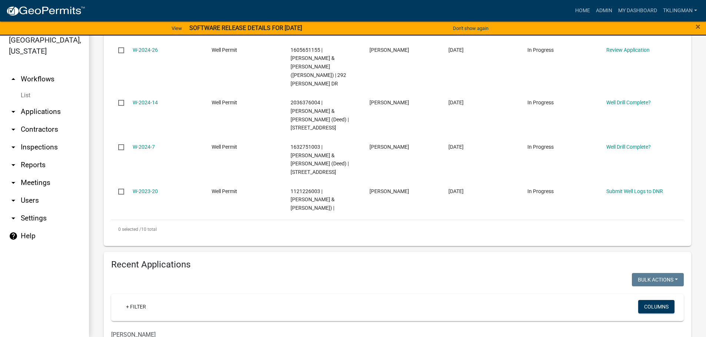
type input "[PERSON_NAME]"
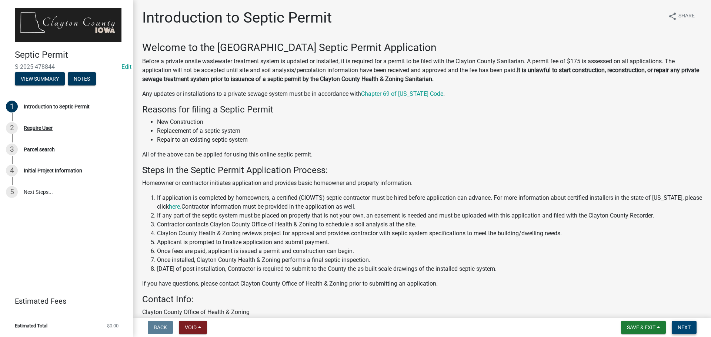
click at [684, 328] on span "Next" at bounding box center [684, 328] width 13 height 6
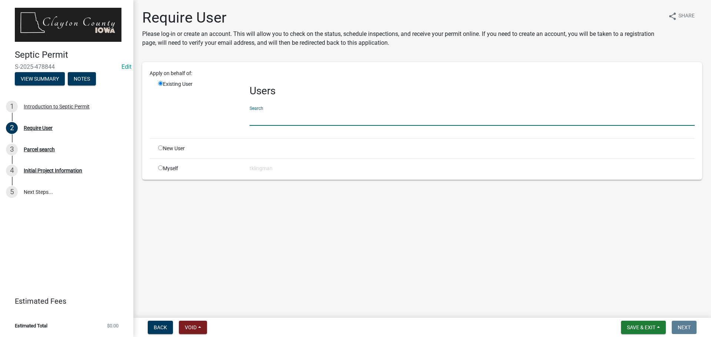
click at [279, 119] on input "text" at bounding box center [472, 118] width 445 height 15
click at [159, 147] on input "radio" at bounding box center [160, 148] width 5 height 5
radio input "true"
radio input "false"
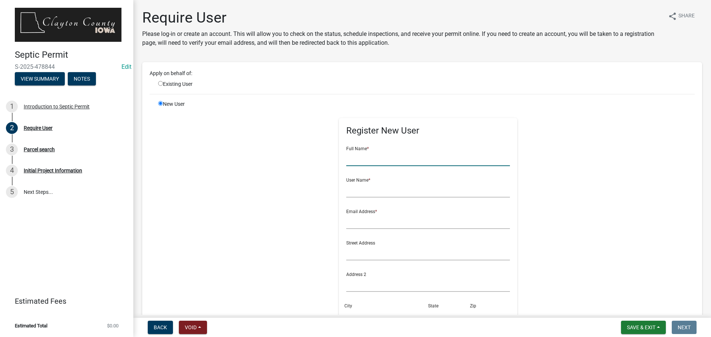
click at [360, 160] on input "text" at bounding box center [428, 158] width 164 height 15
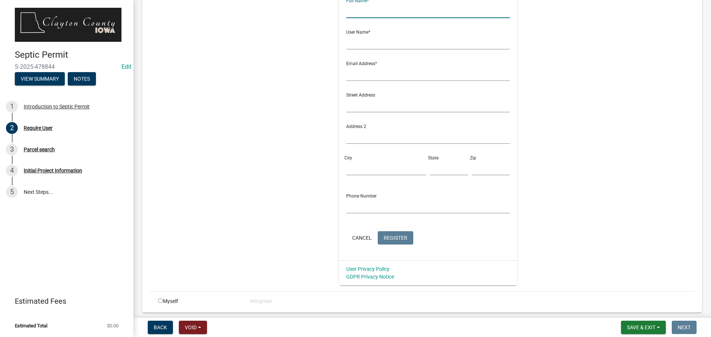
scroll to position [111, 0]
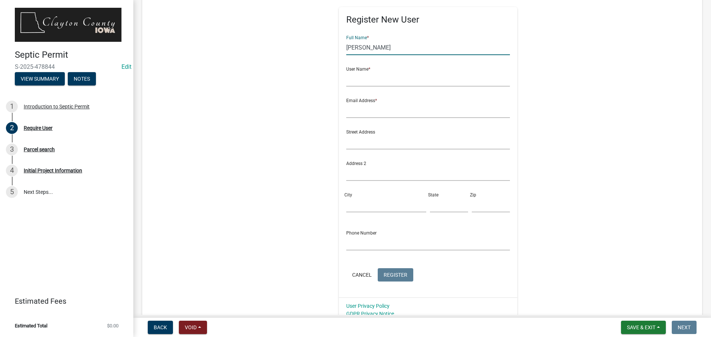
type input "Mitchell"
type input "B"
type input "Mitchell Breitbach"
click at [169, 327] on button "Back" at bounding box center [160, 327] width 25 height 13
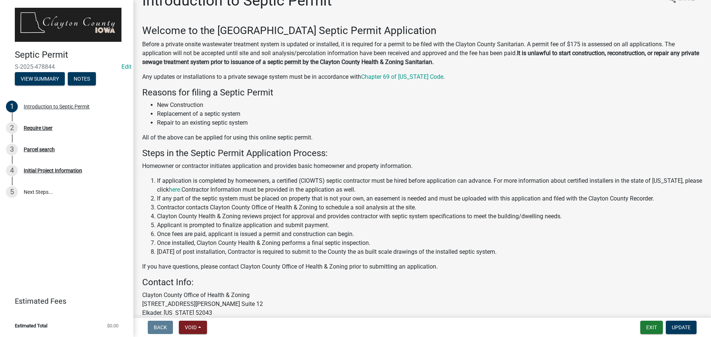
scroll to position [72, 0]
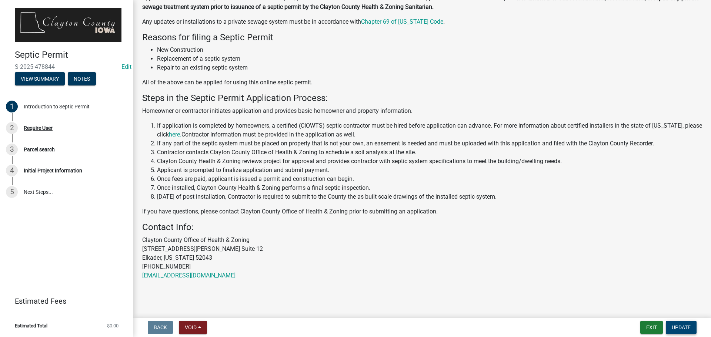
click at [688, 327] on span "Update" at bounding box center [681, 328] width 19 height 6
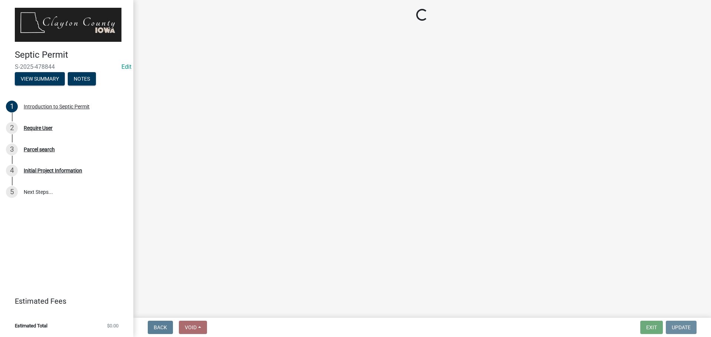
scroll to position [0, 0]
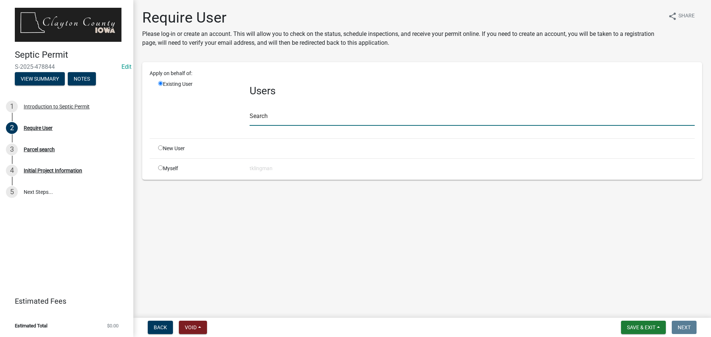
click at [261, 117] on input "text" at bounding box center [472, 118] width 445 height 15
type input "b"
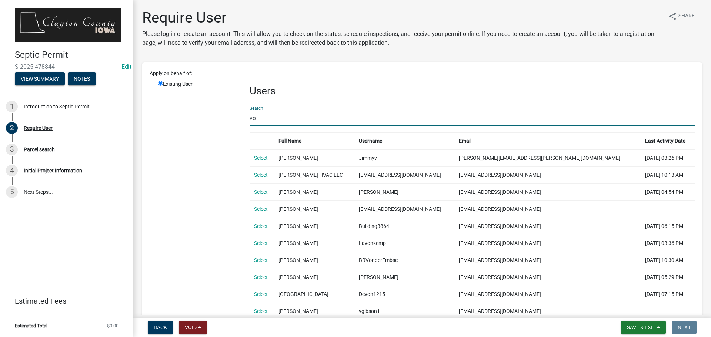
type input "v"
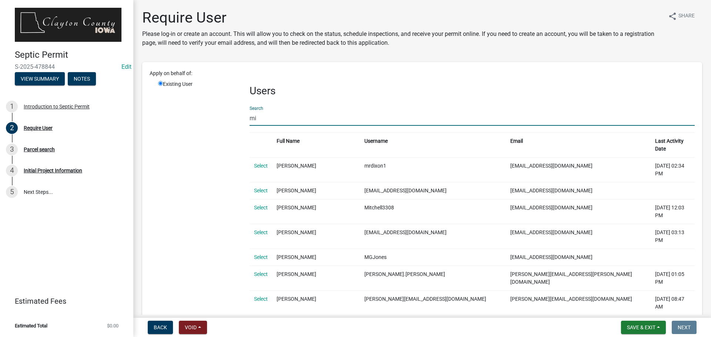
type input "m"
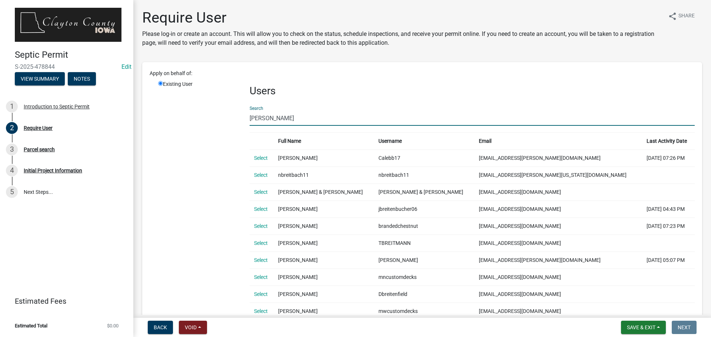
drag, startPoint x: 246, startPoint y: 119, endPoint x: 177, endPoint y: 115, distance: 69.0
click at [179, 117] on div "Existing User Users Search breit Full Name Username Email Last Activity Date Se…" at bounding box center [427, 228] width 548 height 297
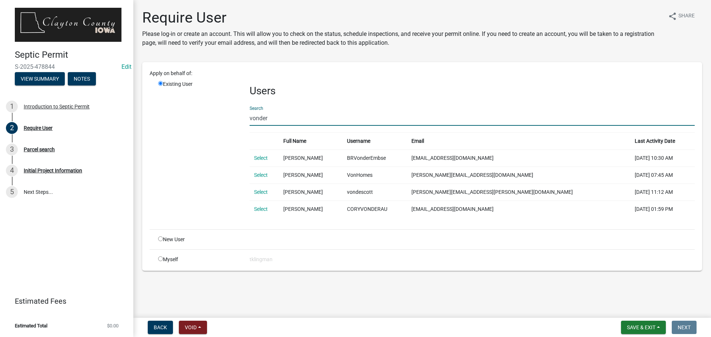
drag, startPoint x: 285, startPoint y: 122, endPoint x: 184, endPoint y: 110, distance: 101.8
click at [184, 110] on div "Existing User Users Search vonder Full Name Username Email Last Activity Date S…" at bounding box center [427, 151] width 548 height 143
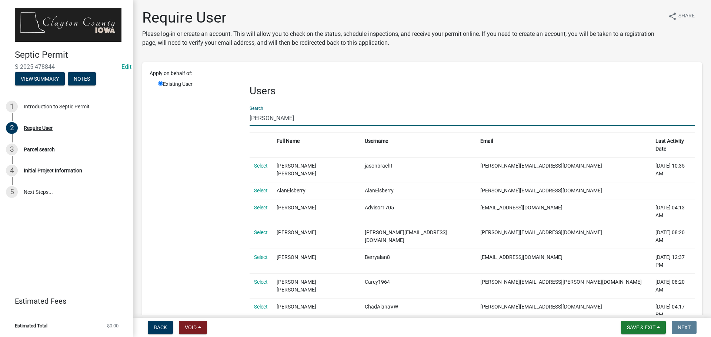
drag, startPoint x: 267, startPoint y: 118, endPoint x: 205, endPoint y: 114, distance: 62.3
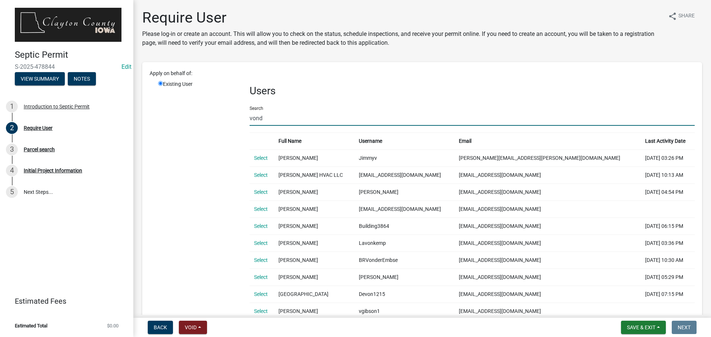
click at [287, 123] on input "vond" at bounding box center [472, 118] width 445 height 15
drag, startPoint x: 286, startPoint y: 120, endPoint x: 200, endPoint y: 115, distance: 86.0
click at [200, 115] on div "Existing User Users Search vond Full Name Username Email Last Activity Date Sel…" at bounding box center [427, 279] width 548 height 399
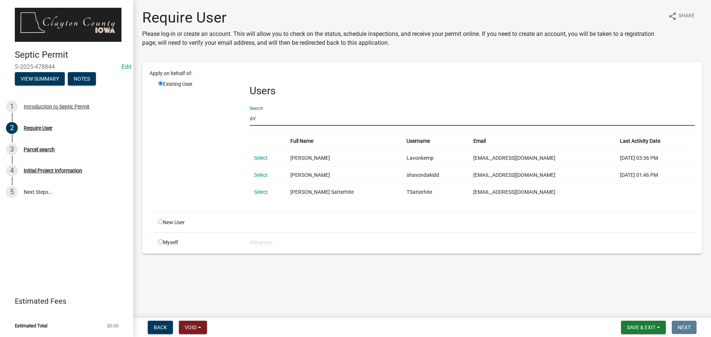
type input "a"
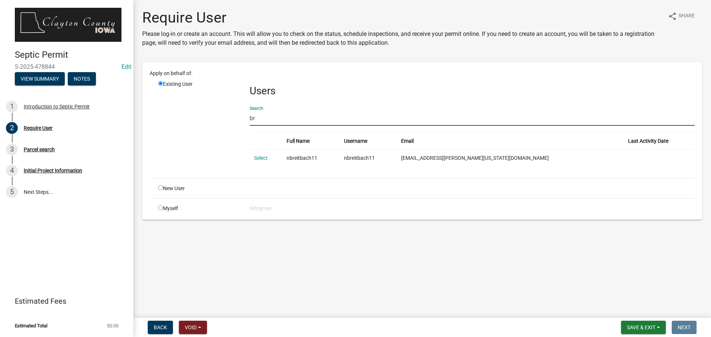
type input "b"
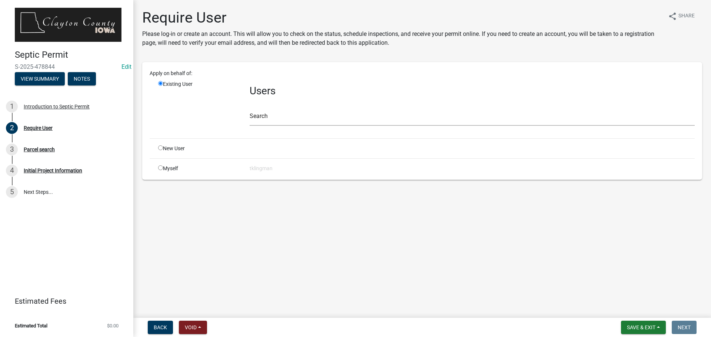
click at [167, 149] on div "Apply on behalf of: Existing User Users Search New User Myself tklingman" at bounding box center [422, 121] width 545 height 103
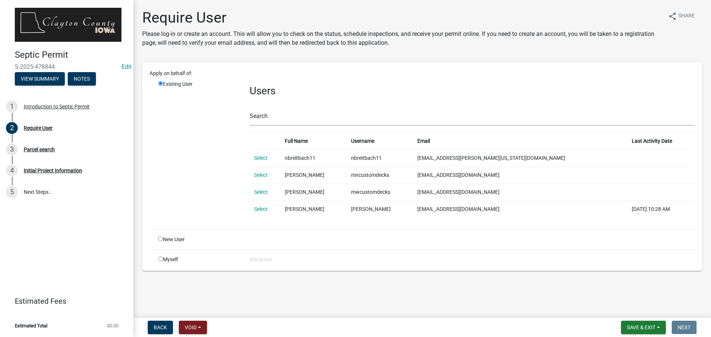
click at [160, 239] on input "radio" at bounding box center [160, 239] width 5 height 5
radio input "true"
radio input "false"
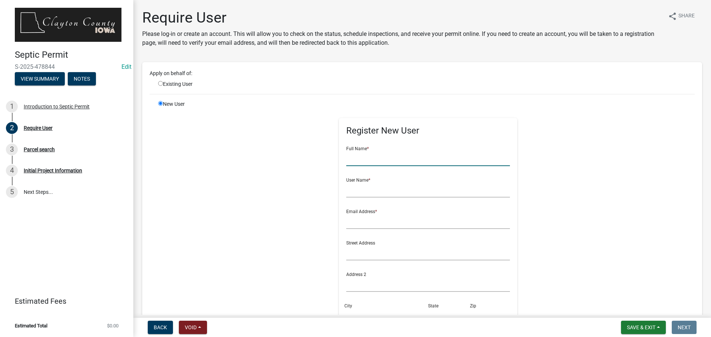
click at [373, 162] on input "text" at bounding box center [428, 158] width 164 height 15
type input "a"
type input "A"
type input "Alan Vonderhaar"
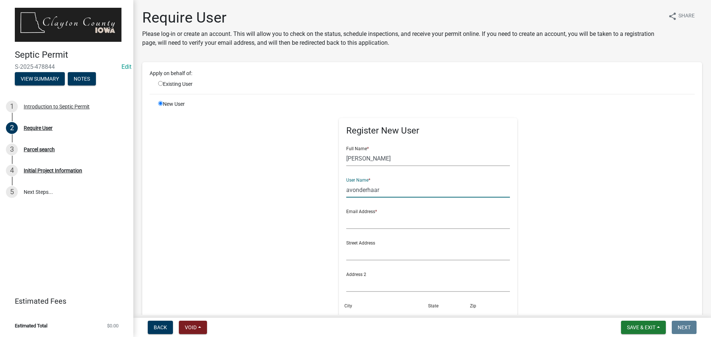
type input "avonderhaar"
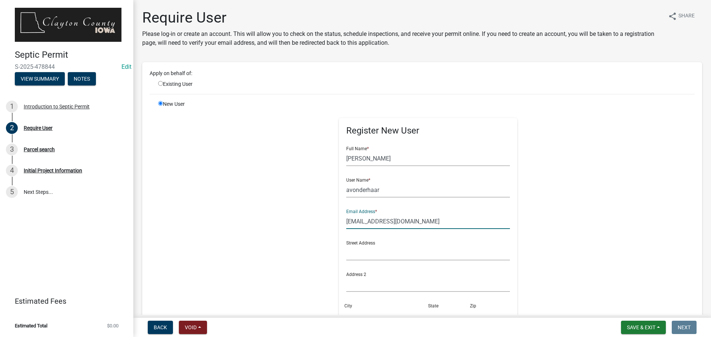
type input "avonderhaar@hotmail.com"
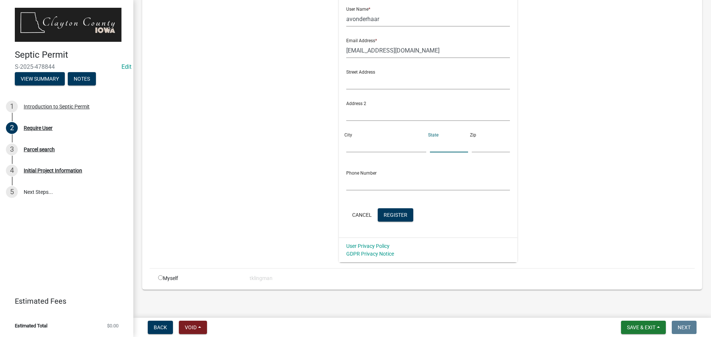
scroll to position [175, 0]
click at [384, 214] on span "Register" at bounding box center [396, 211] width 24 height 6
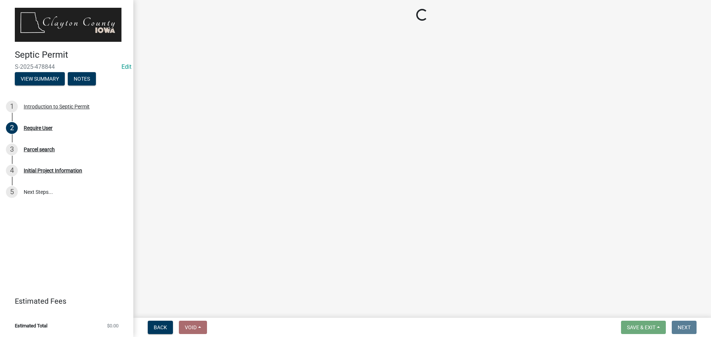
scroll to position [0, 0]
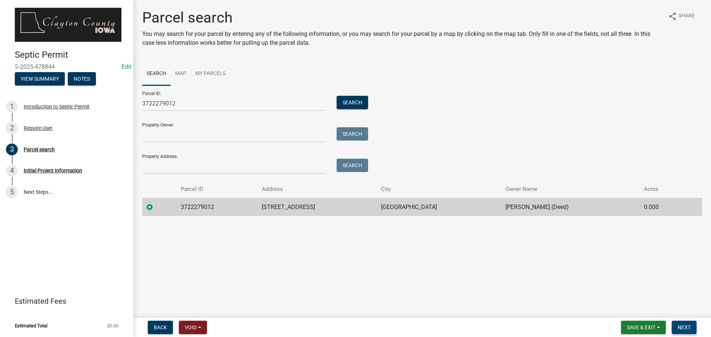
click at [685, 328] on span "Next" at bounding box center [684, 328] width 13 height 6
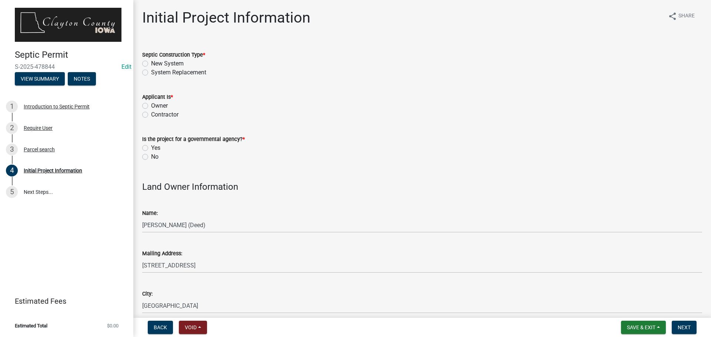
click at [151, 116] on label "Contractor" at bounding box center [164, 114] width 27 height 9
click at [151, 115] on input "Contractor" at bounding box center [153, 112] width 5 height 5
radio input "true"
click at [151, 73] on label "System Replacement" at bounding box center [178, 72] width 55 height 9
click at [151, 73] on input "System Replacement" at bounding box center [153, 70] width 5 height 5
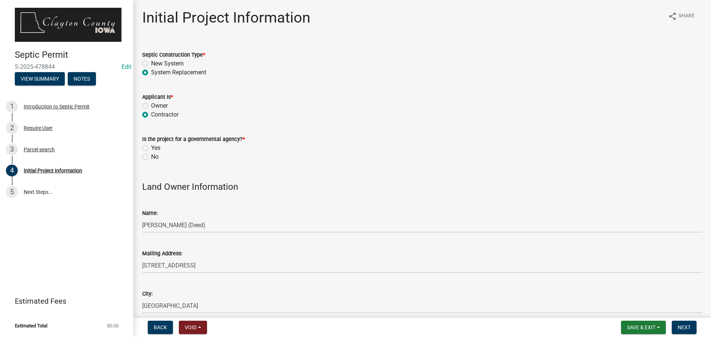
radio input "true"
click at [151, 156] on label "No" at bounding box center [154, 157] width 7 height 9
click at [151, 156] on input "No" at bounding box center [153, 155] width 5 height 5
radio input "true"
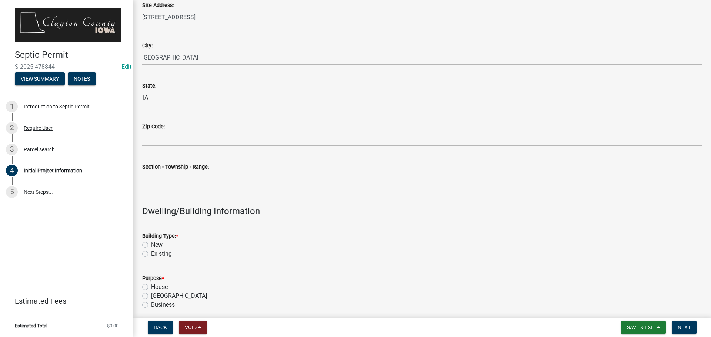
scroll to position [630, 0]
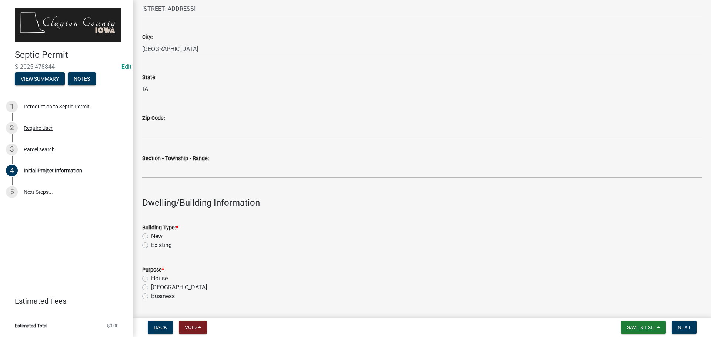
click at [151, 246] on label "Existing" at bounding box center [161, 245] width 21 height 9
click at [151, 246] on input "Existing" at bounding box center [153, 243] width 5 height 5
radio input "true"
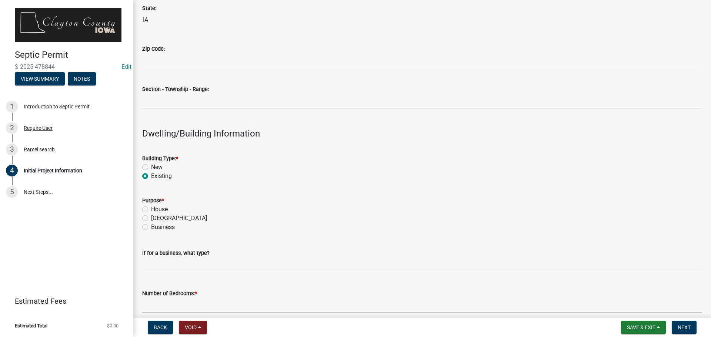
scroll to position [704, 0]
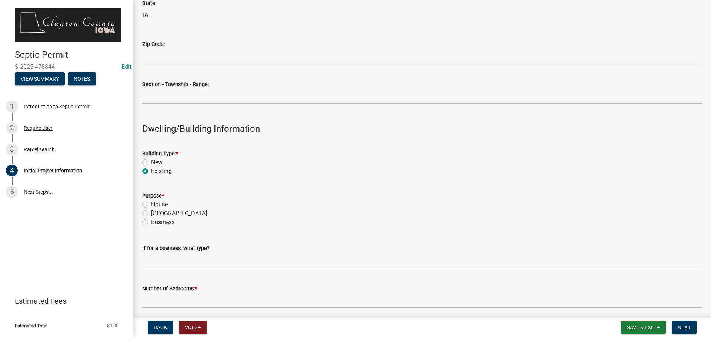
click at [151, 203] on label "House" at bounding box center [159, 204] width 17 height 9
click at [151, 203] on input "House" at bounding box center [153, 202] width 5 height 5
radio input "true"
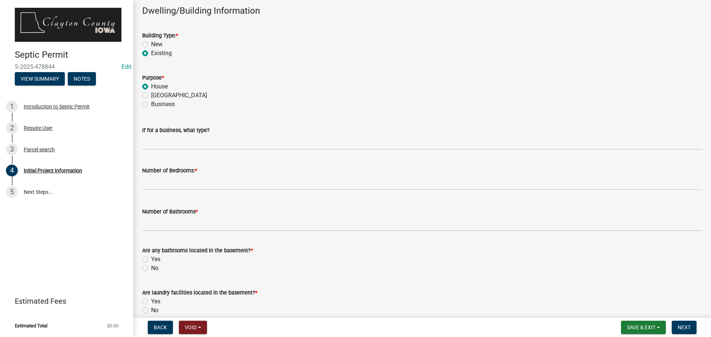
scroll to position [852, 0]
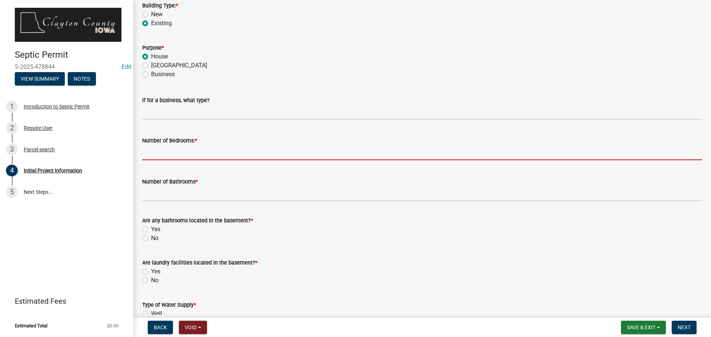
click at [181, 150] on input "text" at bounding box center [422, 152] width 560 height 15
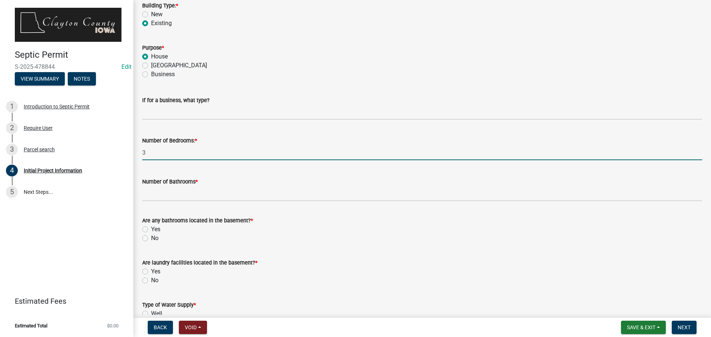
type input "3"
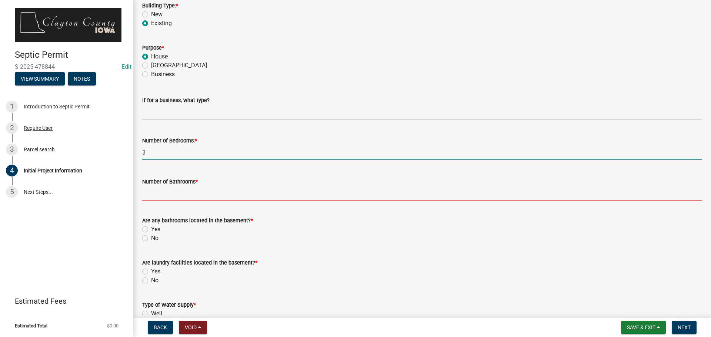
click at [177, 197] on input "Number of Bathrooms *" at bounding box center [422, 193] width 560 height 15
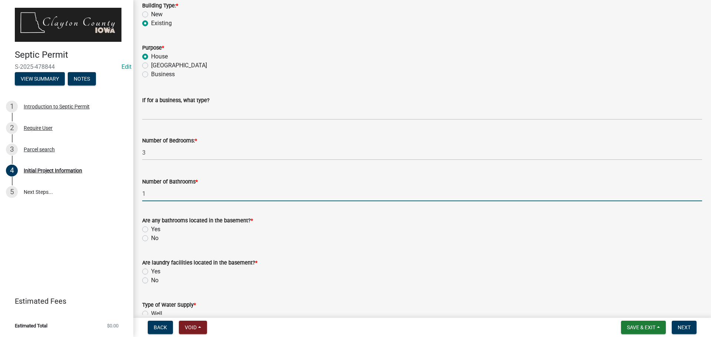
type input "1"
click at [151, 239] on label "No" at bounding box center [154, 238] width 7 height 9
click at [151, 239] on input "No" at bounding box center [153, 236] width 5 height 5
radio input "true"
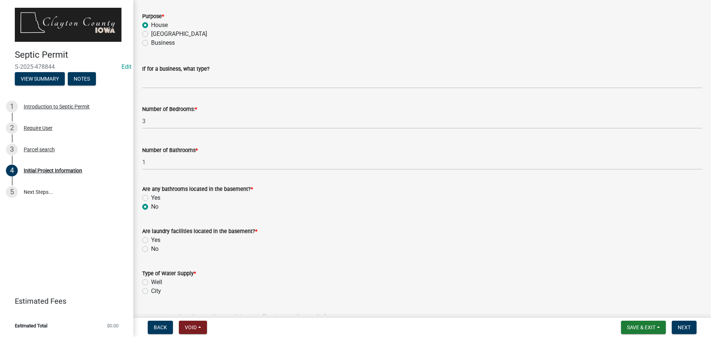
scroll to position [926, 0]
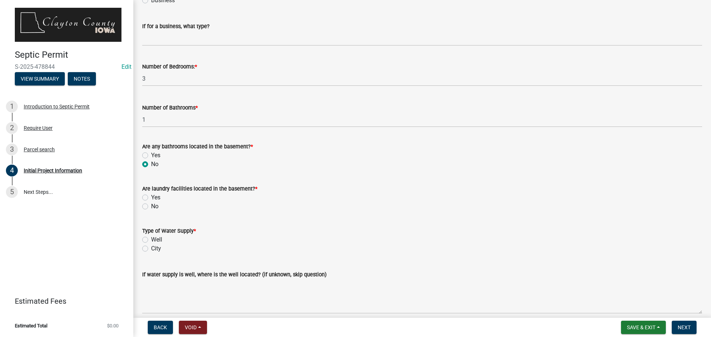
click at [151, 207] on label "No" at bounding box center [154, 206] width 7 height 9
click at [151, 207] on input "No" at bounding box center [153, 204] width 5 height 5
radio input "true"
click at [151, 238] on label "Well" at bounding box center [156, 240] width 11 height 9
click at [151, 238] on input "Well" at bounding box center [153, 238] width 5 height 5
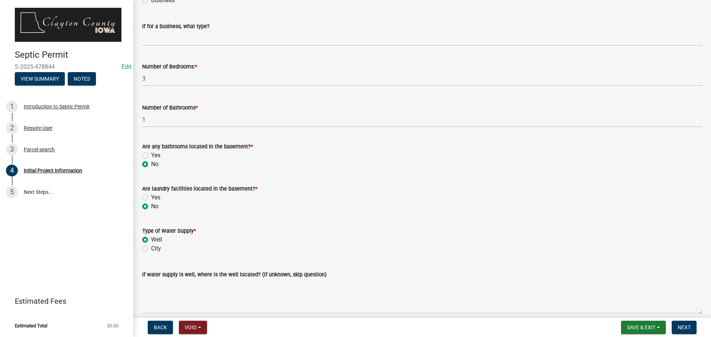
radio input "true"
click at [688, 328] on span "Next" at bounding box center [684, 328] width 13 height 6
click at [679, 329] on span "Next" at bounding box center [684, 328] width 13 height 6
click at [544, 146] on div "Are any bathrooms located in the basement? *" at bounding box center [422, 146] width 560 height 9
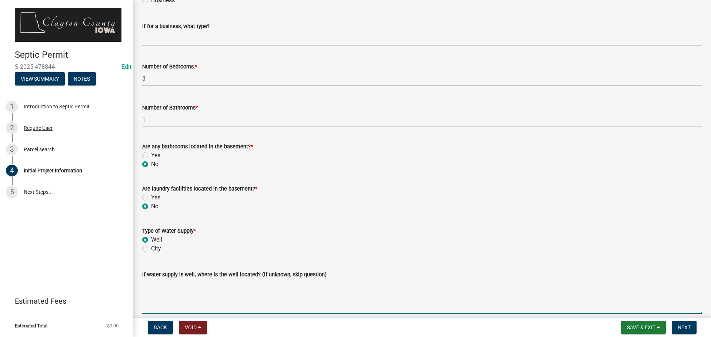
click at [489, 282] on textarea "If water supply is well, where is the well located? (if unknown, skip question)" at bounding box center [422, 296] width 560 height 35
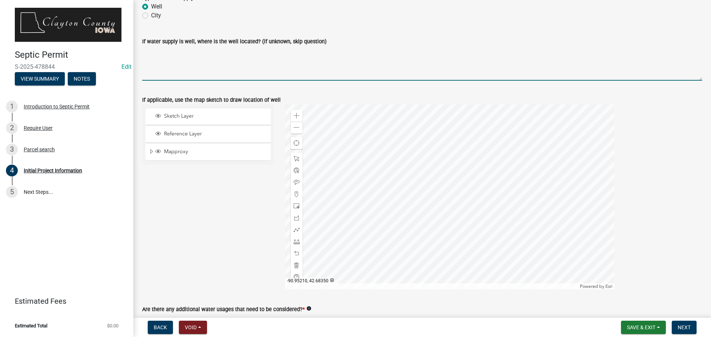
scroll to position [1286, 0]
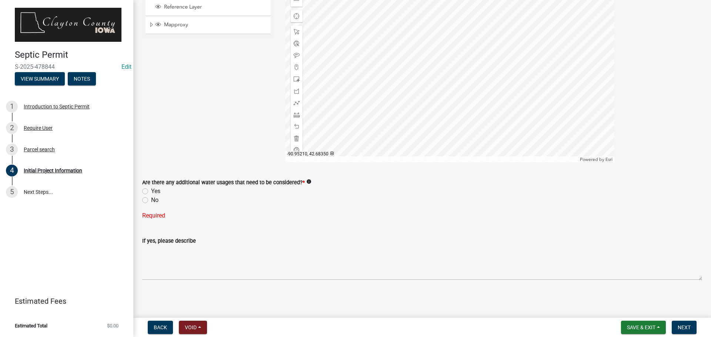
click at [151, 201] on label "No" at bounding box center [154, 200] width 7 height 9
click at [151, 201] on input "No" at bounding box center [153, 198] width 5 height 5
radio input "true"
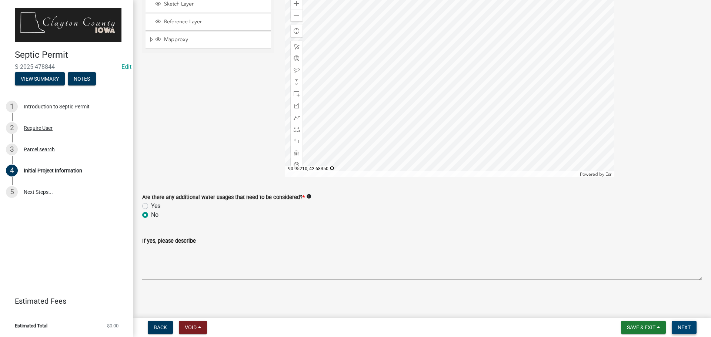
click at [688, 327] on span "Next" at bounding box center [684, 328] width 13 height 6
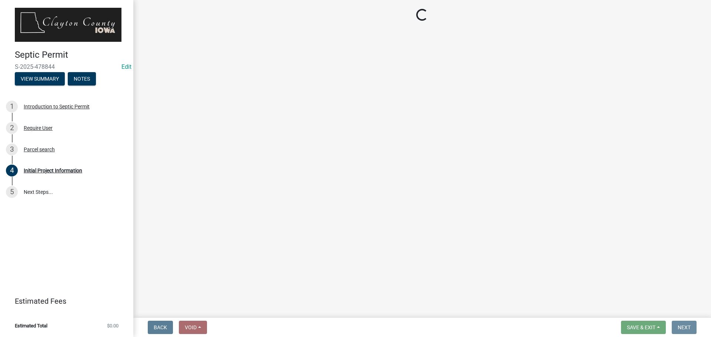
scroll to position [0, 0]
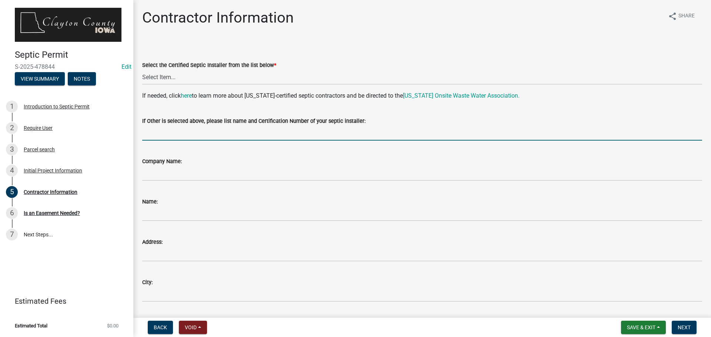
click at [178, 132] on input "If Other is selected above, please list name and Certification Number of your s…" at bounding box center [422, 133] width 560 height 15
click at [179, 77] on select "Select Item... John Bonart |CIOWTS ID#509990 M. B. Construction | Mark Bries | …" at bounding box center [422, 77] width 560 height 15
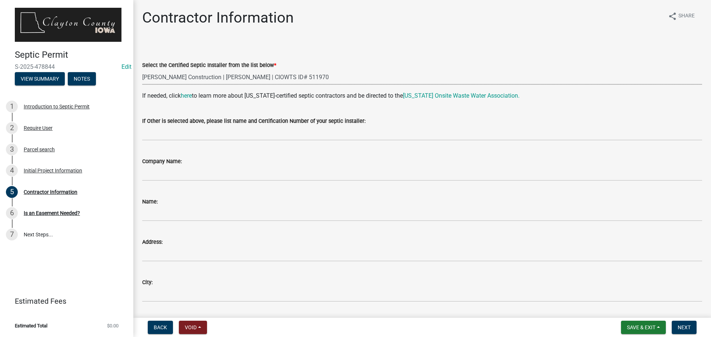
click at [142, 70] on select "Select Item... John Bonart |CIOWTS ID#509990 M. B. Construction | Mark Bries | …" at bounding box center [422, 77] width 560 height 15
select select "8874d745-fa72-4821-8fac-c3ca616776f4"
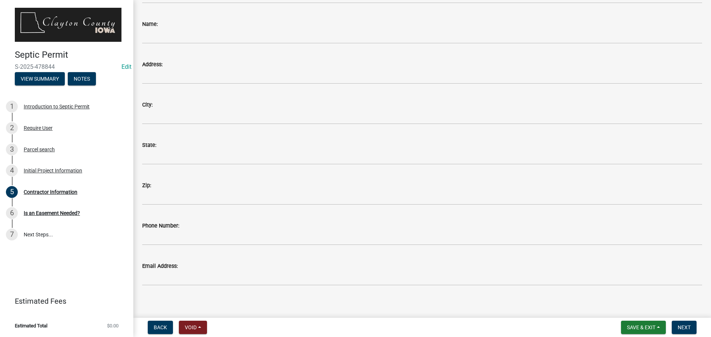
scroll to position [183, 0]
click at [691, 326] on span "Next" at bounding box center [684, 328] width 13 height 6
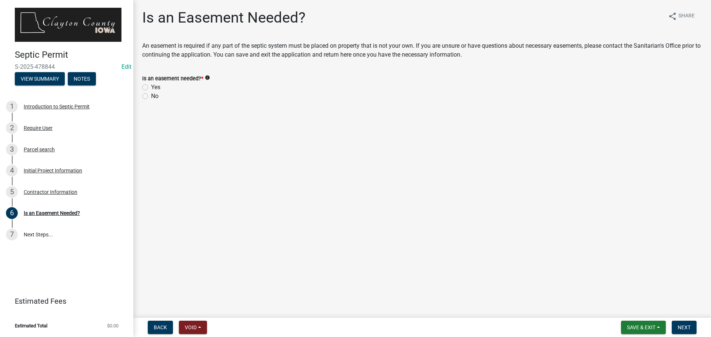
drag, startPoint x: 145, startPoint y: 96, endPoint x: 207, endPoint y: 142, distance: 77.8
click at [151, 96] on label "No" at bounding box center [154, 96] width 7 height 9
click at [151, 96] on input "No" at bounding box center [153, 94] width 5 height 5
radio input "true"
click at [687, 328] on span "Next" at bounding box center [684, 328] width 13 height 6
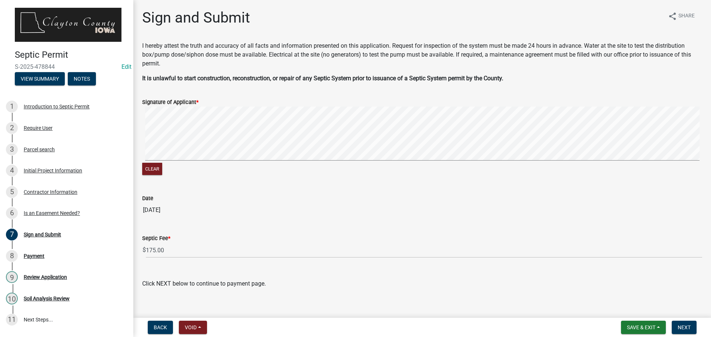
click at [209, 102] on form "Signature of Applicant * Clear" at bounding box center [422, 133] width 560 height 88
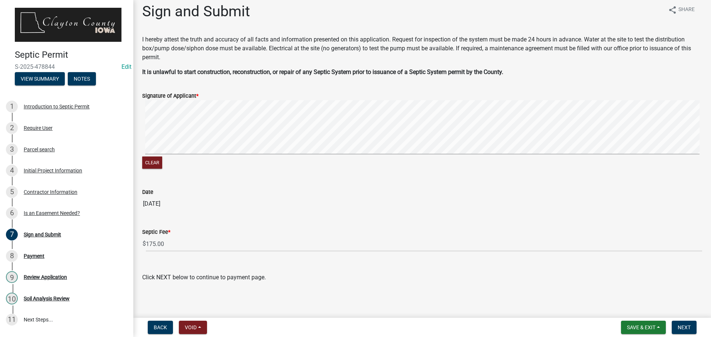
scroll to position [8, 0]
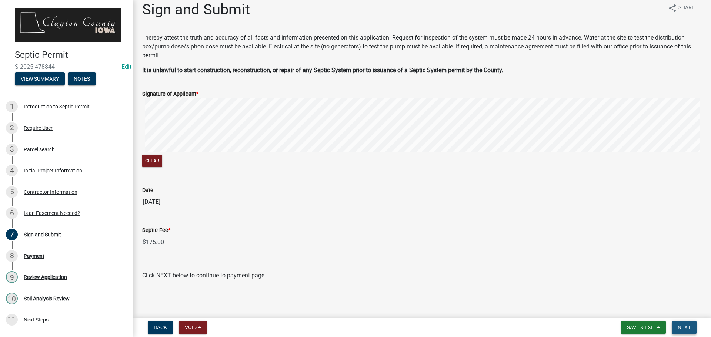
click at [684, 330] on span "Next" at bounding box center [684, 328] width 13 height 6
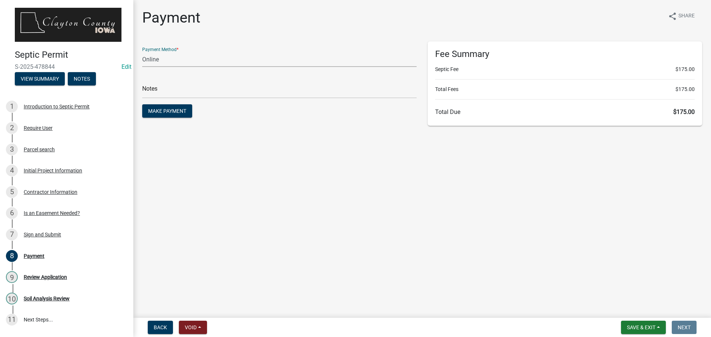
click at [320, 59] on select "Credit Card POS Check Cash Online" at bounding box center [279, 59] width 274 height 15
select select "2: 1"
click at [142, 52] on select "Credit Card POS Check Cash Online" at bounding box center [279, 59] width 274 height 15
click at [637, 329] on span "Save & Exit" at bounding box center [641, 328] width 29 height 6
click at [631, 289] on button "Save" at bounding box center [636, 291] width 59 height 18
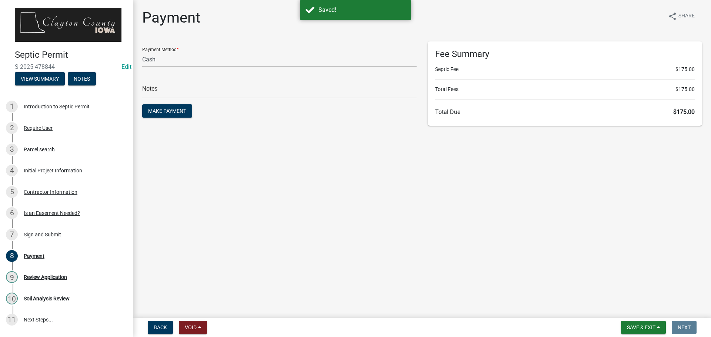
click at [643, 236] on main "Payment share Share Payment Method * Credit Card POS Check Cash Online Notes Ma…" at bounding box center [422, 157] width 578 height 315
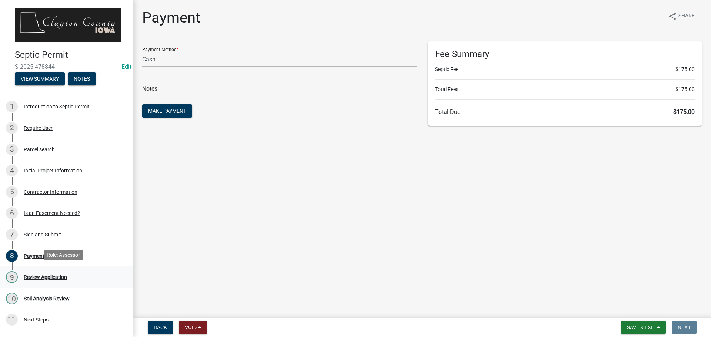
click at [54, 276] on div "Review Application" at bounding box center [45, 277] width 43 height 5
click at [274, 267] on main "Payment share Share Payment Method * Credit Card POS Check Cash Online Notes Ma…" at bounding box center [422, 157] width 578 height 315
click at [38, 271] on div "9 Review Application" at bounding box center [64, 277] width 116 height 12
click at [210, 144] on main "Payment share Share Payment Method * Credit Card POS Check Cash Online Notes Ma…" at bounding box center [422, 157] width 578 height 315
click at [190, 60] on select "Credit Card POS Check Cash Online" at bounding box center [279, 59] width 274 height 15
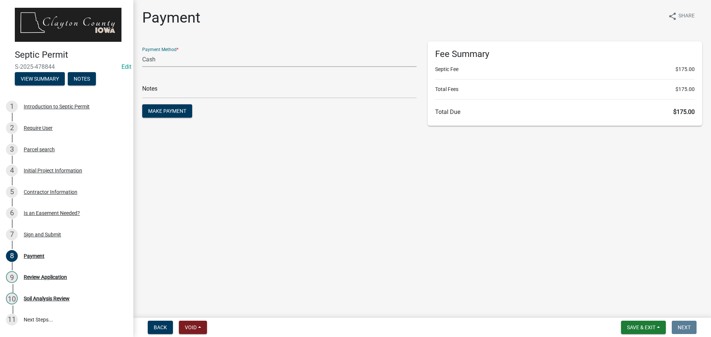
select select "1: 0"
click at [142, 52] on select "Credit Card POS Check Cash Online" at bounding box center [279, 59] width 274 height 15
click at [468, 206] on main "Payment share Share Payment Method * Credit Card POS Check Cash Online Check # …" at bounding box center [422, 157] width 578 height 315
click at [457, 188] on main "Payment share Share Payment Method * Credit Card POS Check Cash Online Check # …" at bounding box center [422, 157] width 578 height 315
click at [231, 181] on main "Payment share Share Payment Method * Credit Card POS Check Cash Online Check # …" at bounding box center [422, 157] width 578 height 315
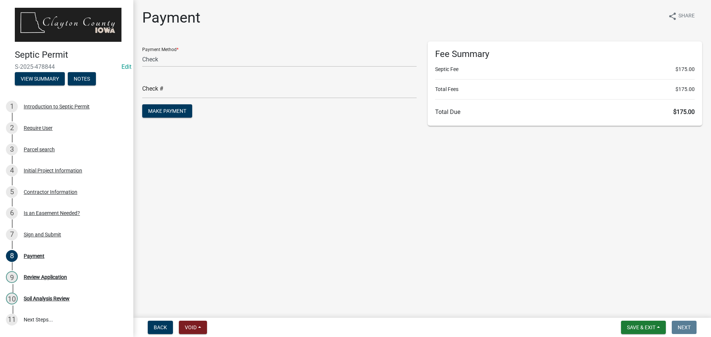
click at [346, 298] on main "Payment share Share Payment Method * Credit Card POS Check Cash Online Check # …" at bounding box center [422, 157] width 578 height 315
click at [177, 109] on span "Make Payment" at bounding box center [167, 111] width 38 height 6
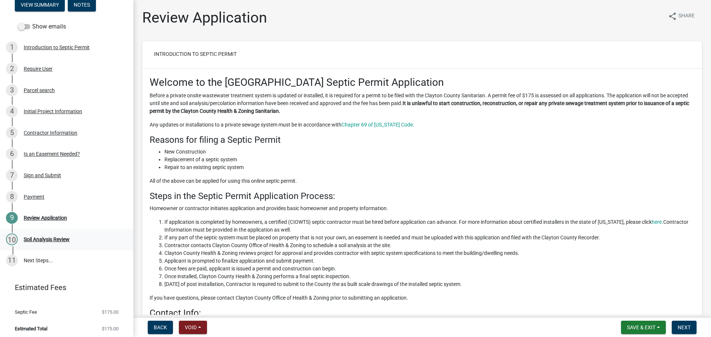
scroll to position [75, 0]
click at [51, 236] on div "Soil Analysis Review" at bounding box center [47, 238] width 46 height 5
click at [685, 327] on span "Next" at bounding box center [684, 328] width 13 height 6
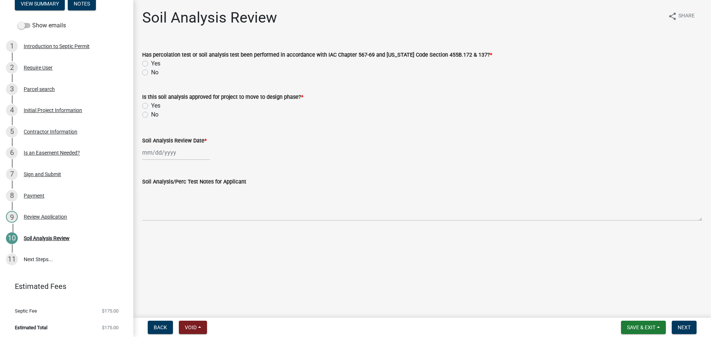
click at [151, 71] on label "No" at bounding box center [154, 72] width 7 height 9
click at [151, 71] on input "No" at bounding box center [153, 70] width 5 height 5
radio input "true"
click at [151, 115] on label "No" at bounding box center [154, 114] width 7 height 9
click at [151, 115] on input "No" at bounding box center [153, 112] width 5 height 5
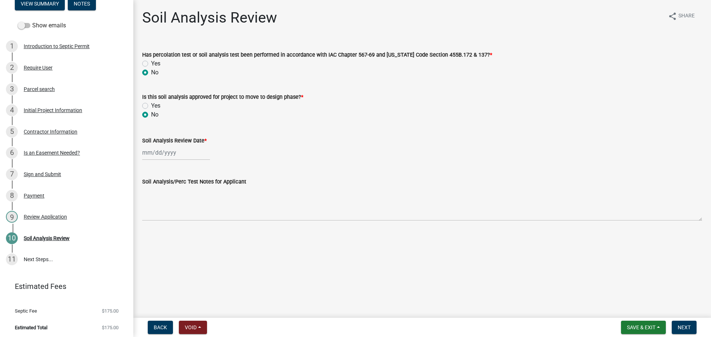
radio input "true"
select select "9"
select select "2025"
click at [180, 151] on div "Jan Feb Mar Apr May Jun Jul Aug Sep Oct Nov Dec 1525 1526 1527 1528 1529 1530 1…" at bounding box center [176, 152] width 68 height 15
click at [145, 168] on div at bounding box center [149, 169] width 15 height 12
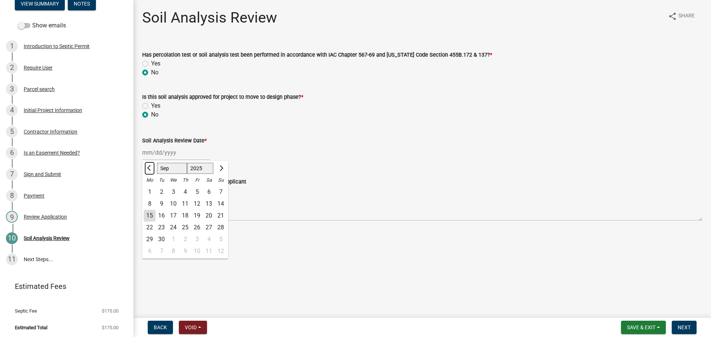
click at [149, 166] on span "Previous month" at bounding box center [150, 169] width 6 height 6
select select "6"
click at [161, 203] on div "3" at bounding box center [162, 204] width 12 height 12
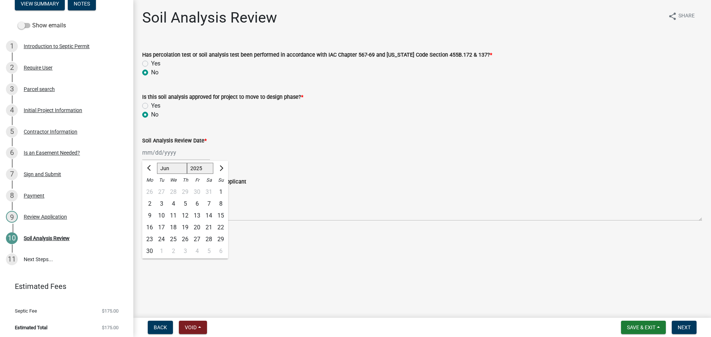
type input "06/03/2025"
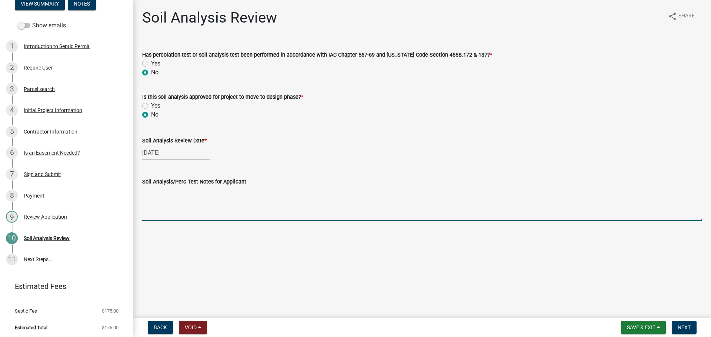
click at [368, 216] on textarea "Soil Analysis/Perc Test Notes for Applicant" at bounding box center [422, 203] width 560 height 35
type textarea "d"
type textarea "Depth is 5-6 ft"
click at [676, 326] on button "Next" at bounding box center [684, 327] width 25 height 13
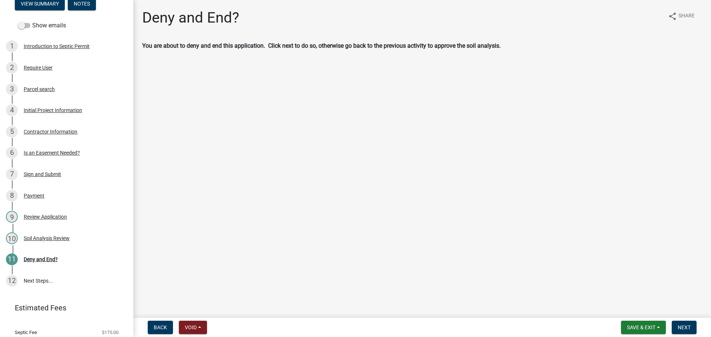
click at [563, 167] on main "Deny and End? share Share You are about to deny and end this application. Click…" at bounding box center [422, 157] width 578 height 315
click at [63, 236] on div "Soil Analysis Review" at bounding box center [47, 238] width 46 height 5
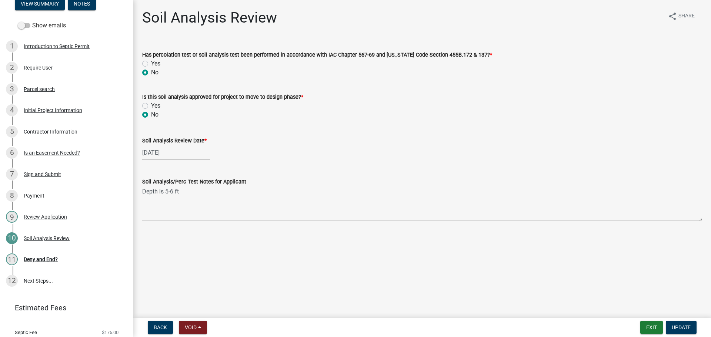
click at [151, 63] on label "Yes" at bounding box center [155, 63] width 9 height 9
click at [151, 63] on input "Yes" at bounding box center [153, 61] width 5 height 5
radio input "true"
drag, startPoint x: 145, startPoint y: 105, endPoint x: 161, endPoint y: 116, distance: 20.0
click at [151, 104] on label "Yes" at bounding box center [155, 105] width 9 height 9
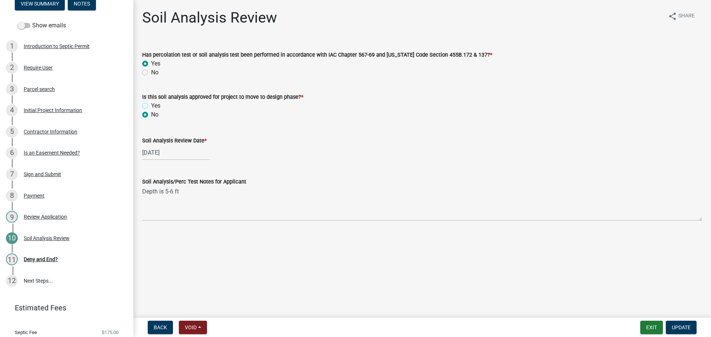
click at [151, 104] on input "Yes" at bounding box center [153, 103] width 5 height 5
radio input "true"
click at [678, 326] on span "Update" at bounding box center [681, 328] width 19 height 6
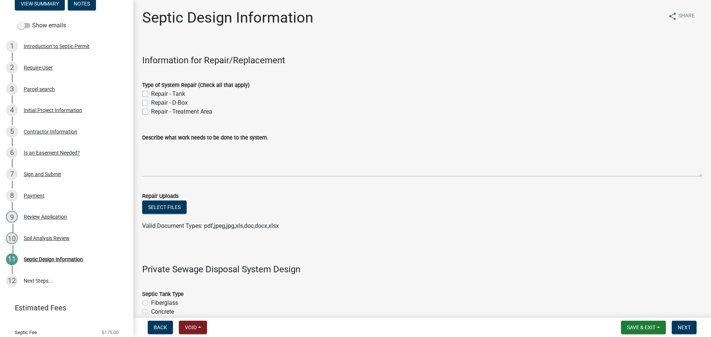
scroll to position [111, 0]
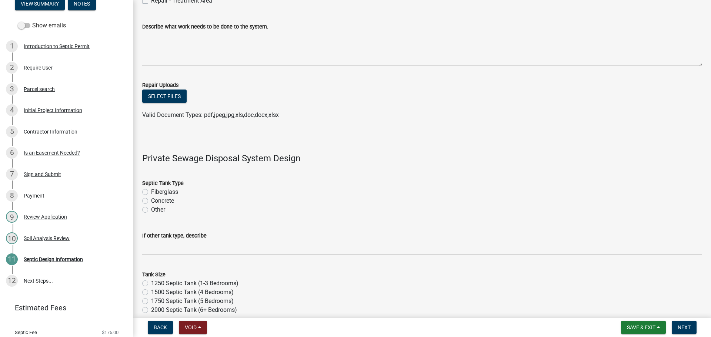
click at [151, 201] on label "Concrete" at bounding box center [162, 201] width 23 height 9
click at [151, 201] on input "Concrete" at bounding box center [153, 199] width 5 height 5
radio input "true"
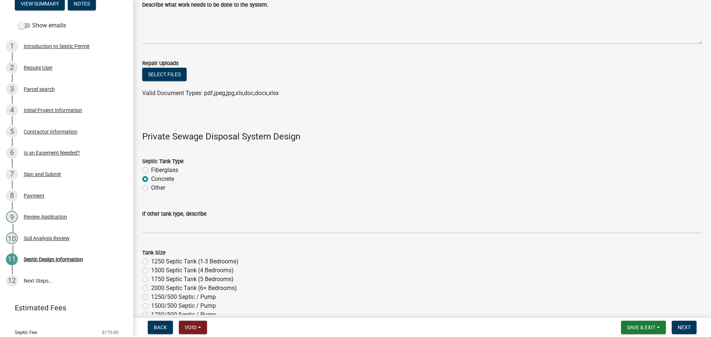
scroll to position [148, 0]
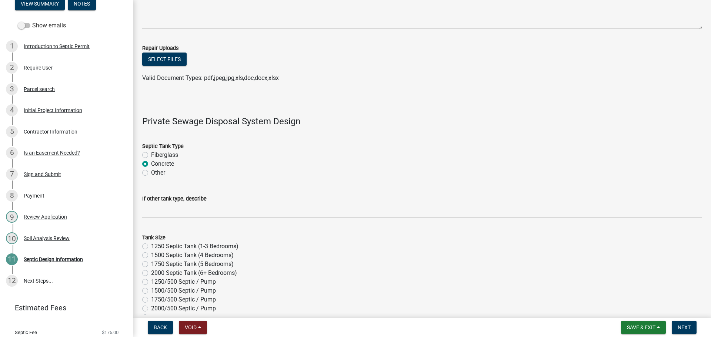
click at [151, 247] on label "1250 Septic Tank (1-3 Bedrooms)" at bounding box center [194, 246] width 87 height 9
click at [151, 247] on input "1250 Septic Tank (1-3 Bedrooms)" at bounding box center [153, 244] width 5 height 5
radio input "true"
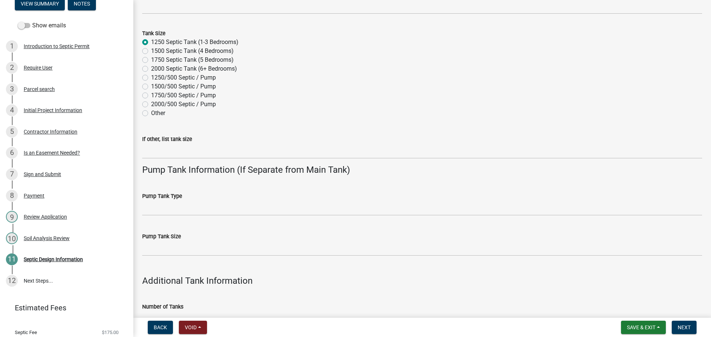
scroll to position [370, 0]
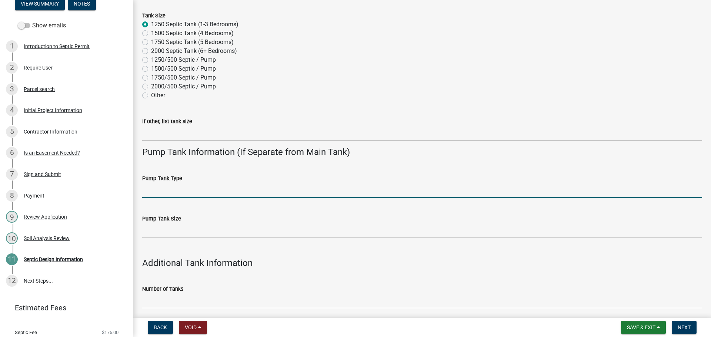
click at [209, 190] on input "Pump Tank Type" at bounding box center [422, 190] width 560 height 15
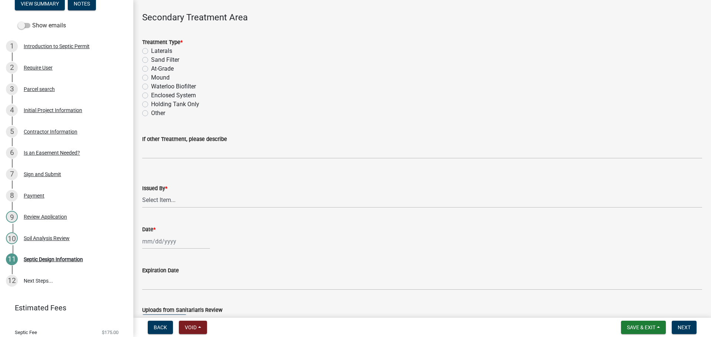
scroll to position [778, 0]
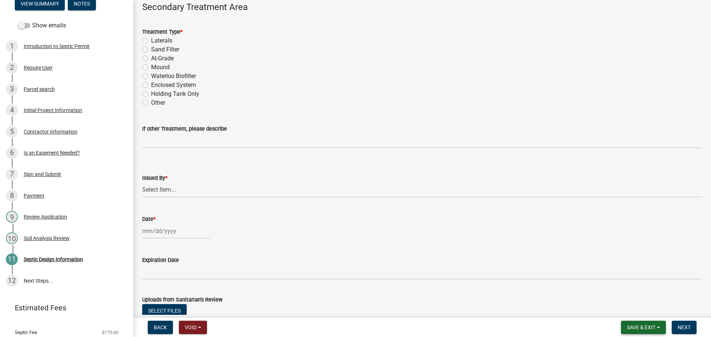
click at [634, 328] on span "Save & Exit" at bounding box center [641, 328] width 29 height 6
click at [638, 309] on button "Save & Exit" at bounding box center [636, 309] width 59 height 18
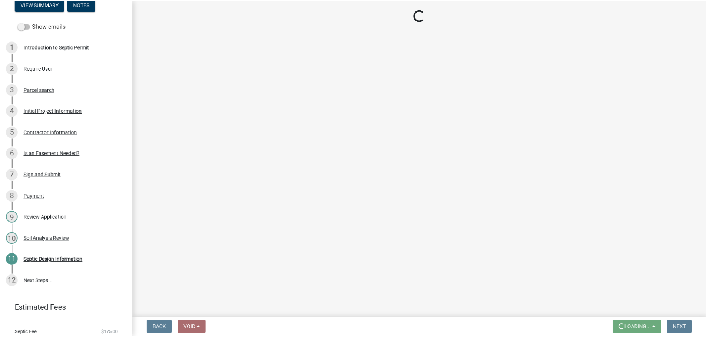
scroll to position [0, 0]
